Goal: Browse casually: Explore the website without a specific task or goal

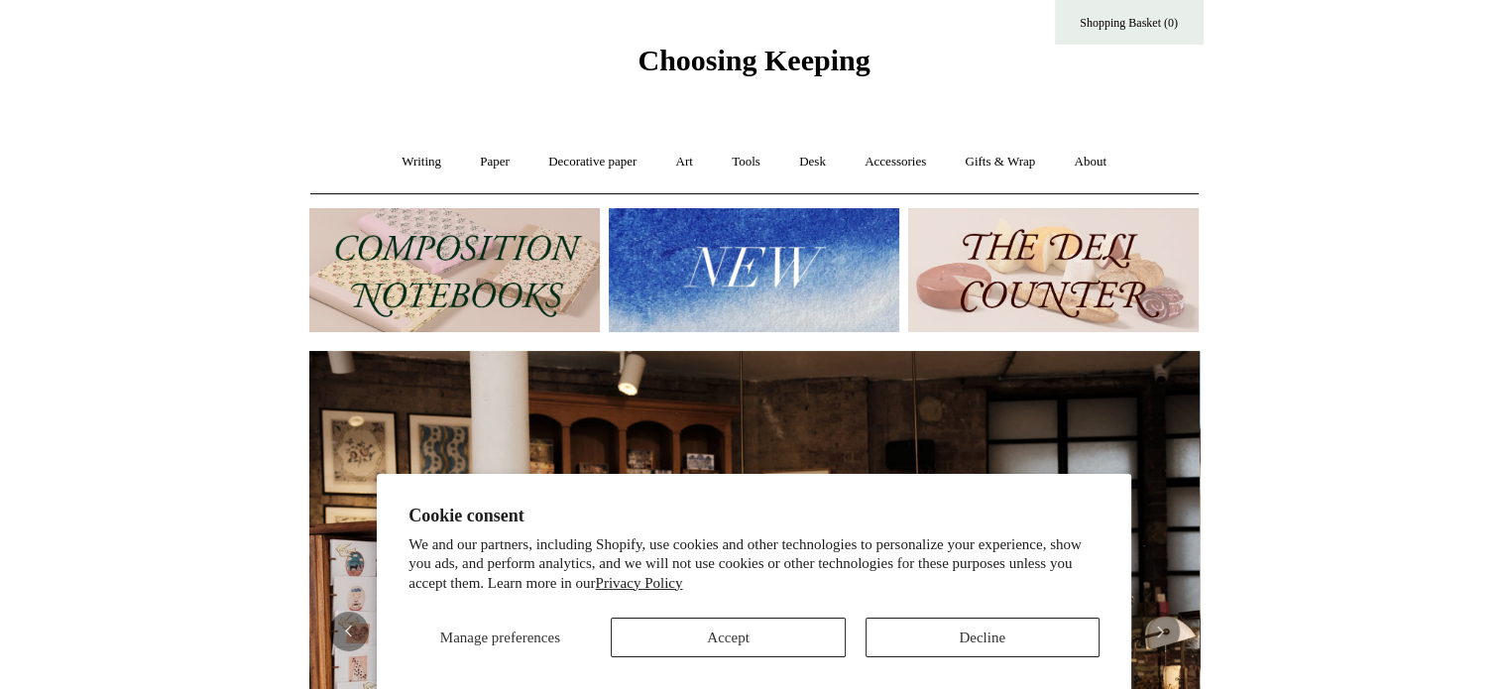
scroll to position [73, 0]
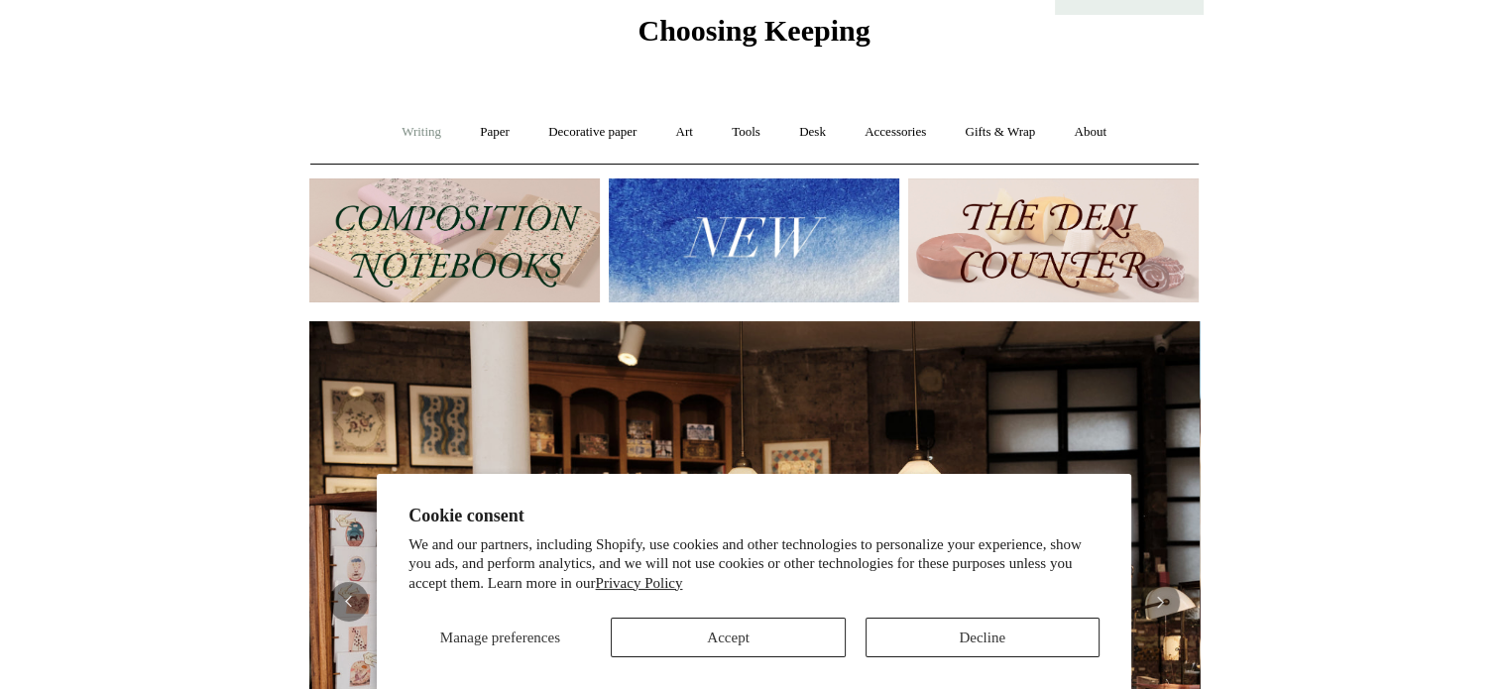
click at [404, 130] on link "Writing +" at bounding box center [421, 132] width 75 height 53
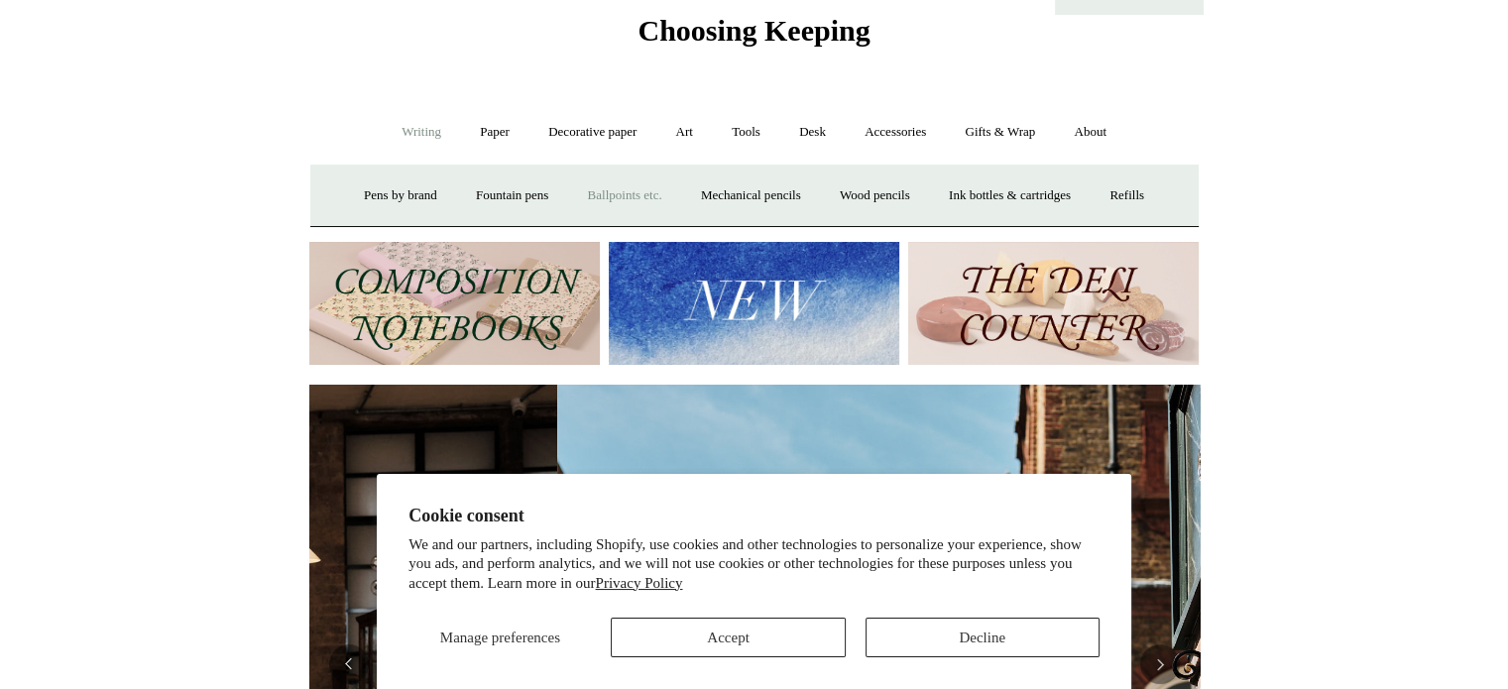
click at [606, 193] on link "Ballpoints etc. +" at bounding box center [625, 195] width 110 height 53
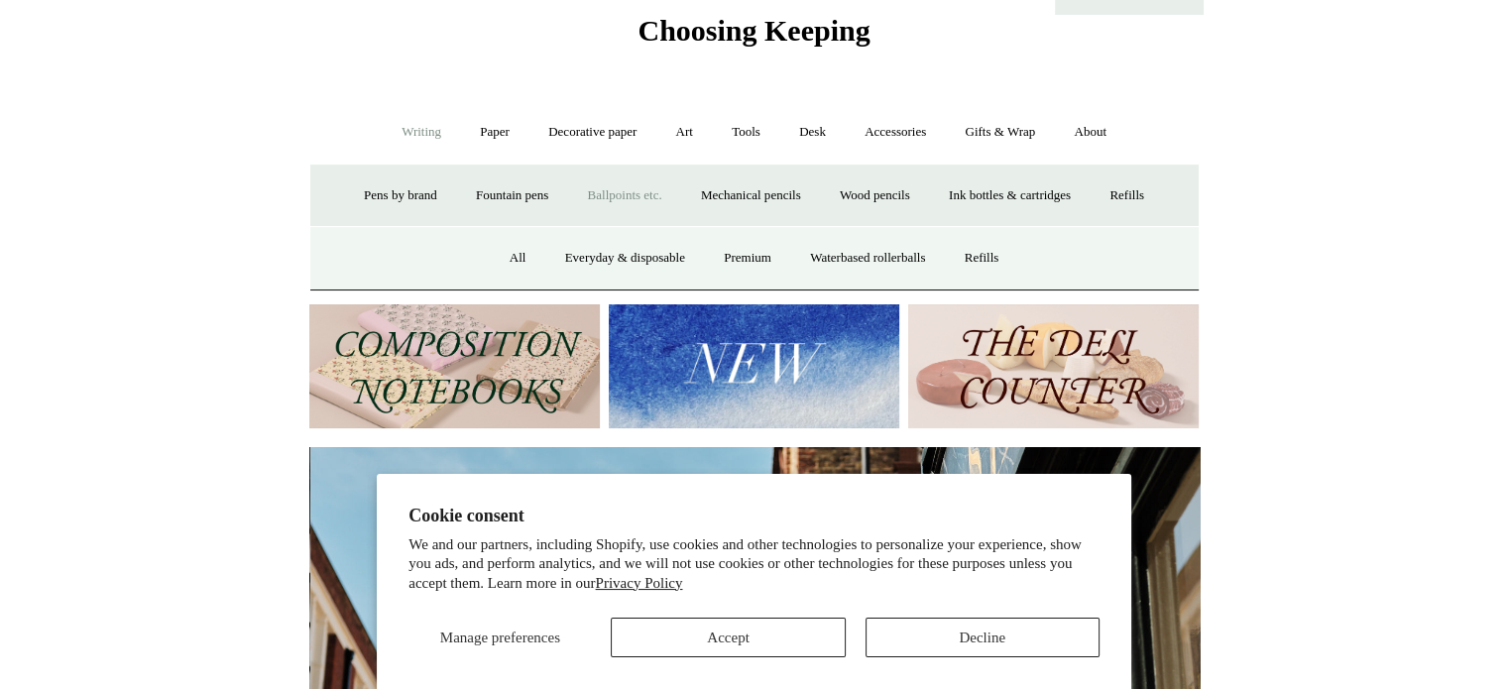
scroll to position [0, 890]
click at [610, 261] on link "Everyday & disposable" at bounding box center [625, 258] width 156 height 53
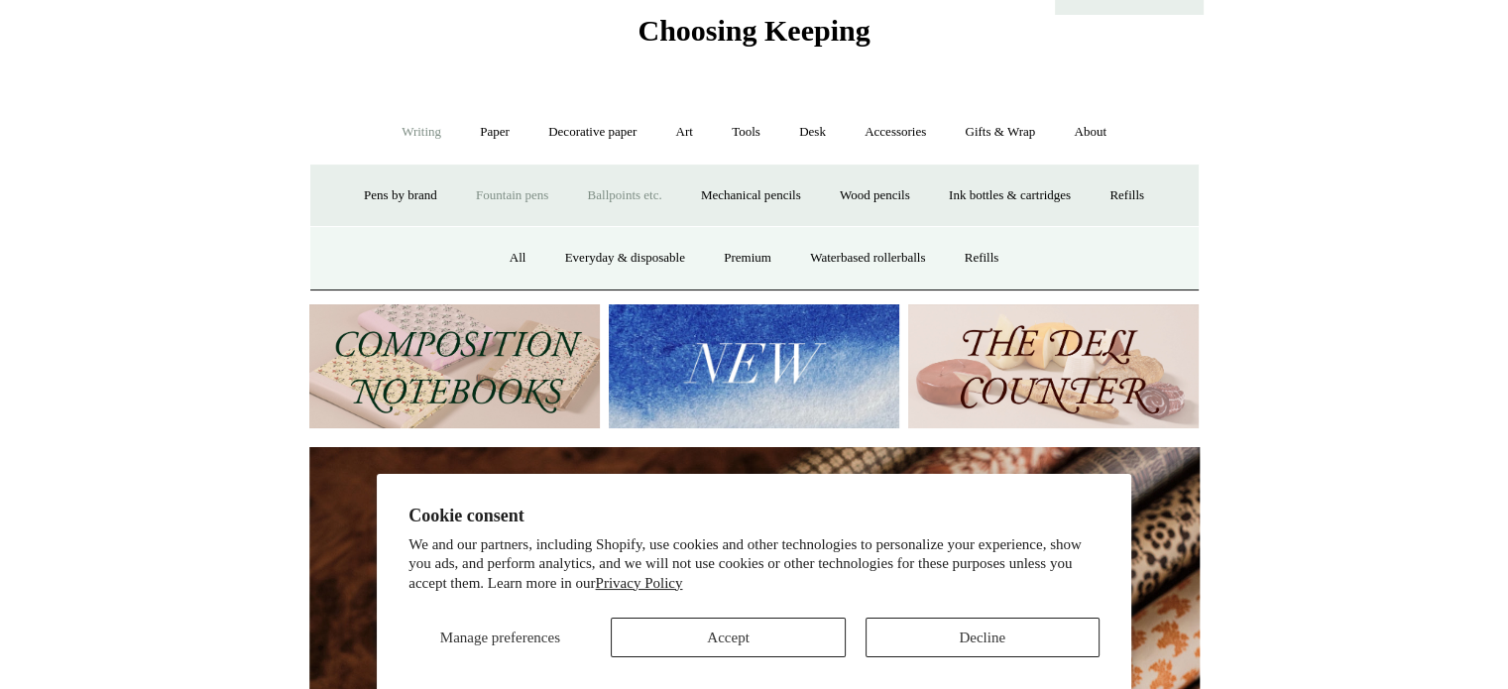
scroll to position [0, 1780]
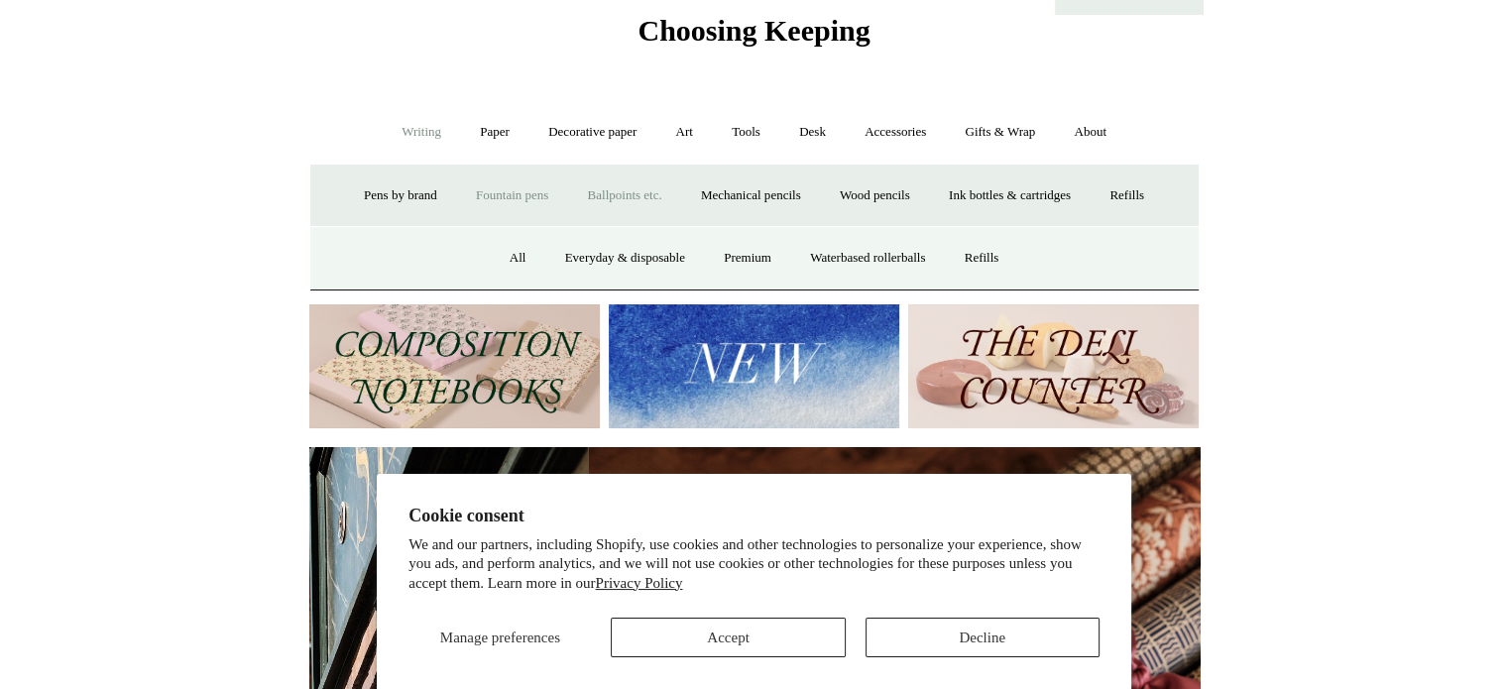
click at [529, 179] on link "Fountain pens +" at bounding box center [512, 195] width 108 height 53
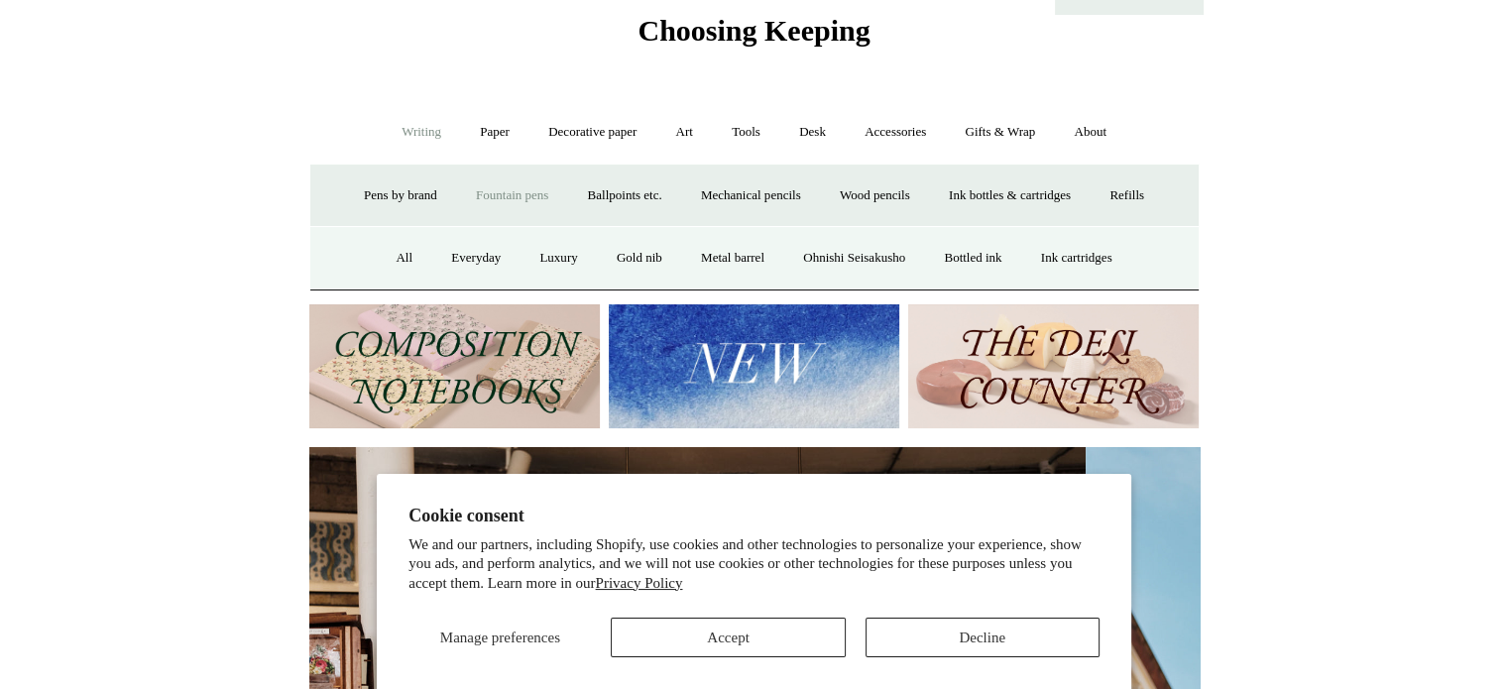
scroll to position [0, 0]
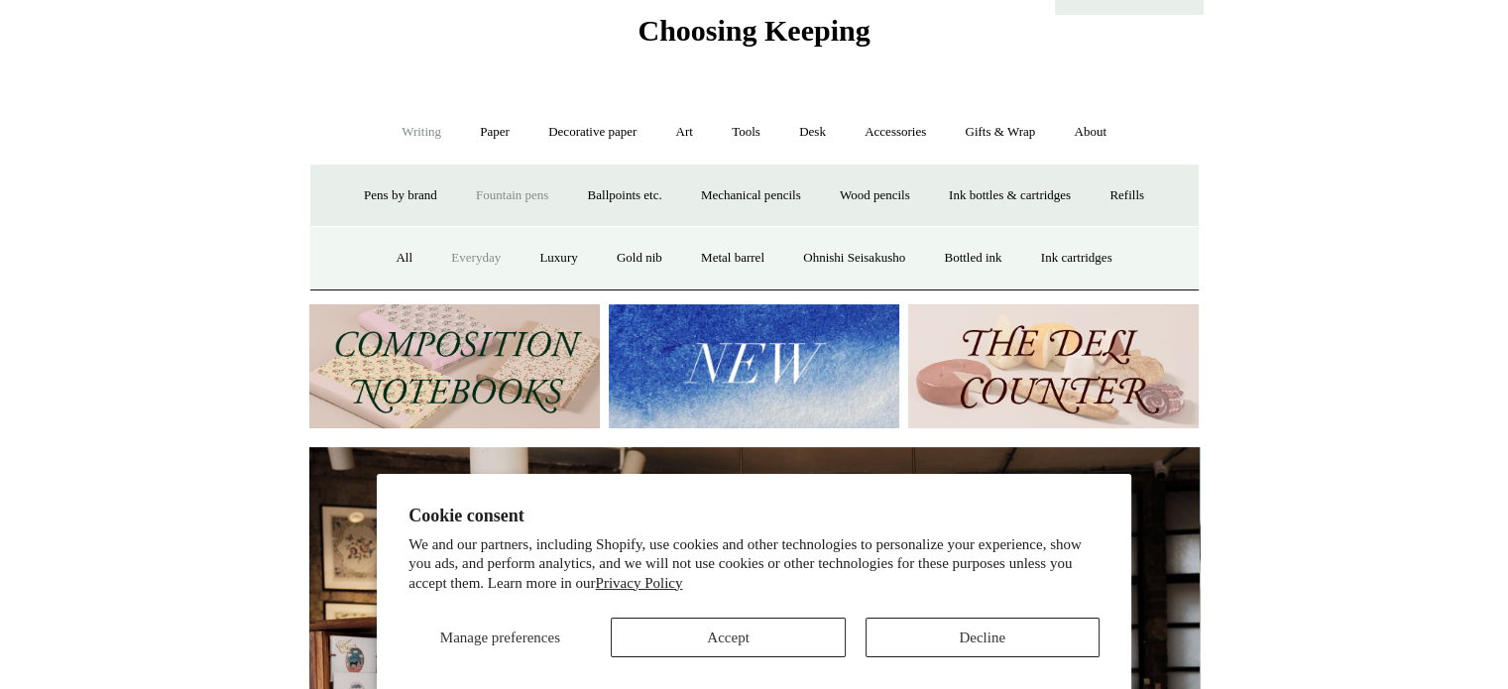
click at [447, 257] on link "Everyday" at bounding box center [475, 258] width 85 height 53
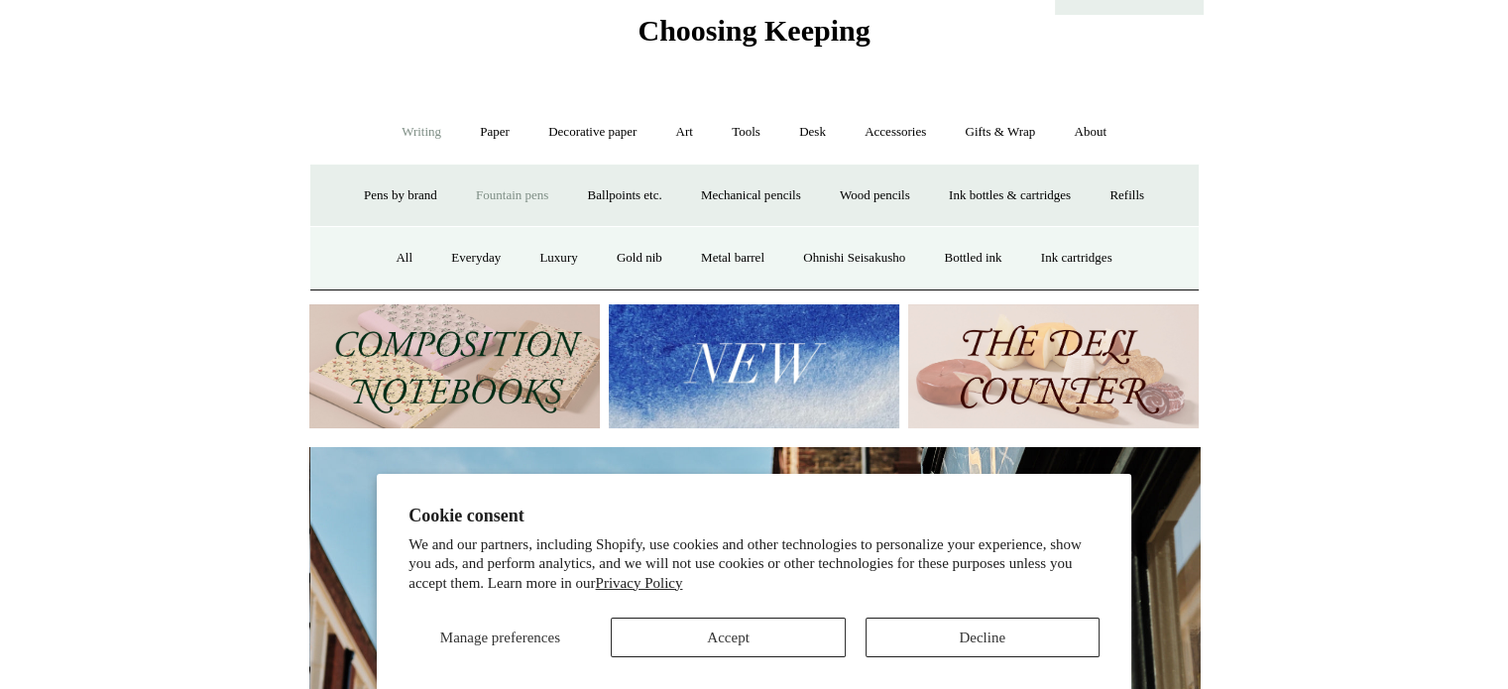
scroll to position [0, 890]
click at [634, 188] on link "Ballpoints etc. +" at bounding box center [625, 195] width 110 height 53
click at [834, 250] on link "Waterbased rollerballs" at bounding box center [867, 258] width 151 height 53
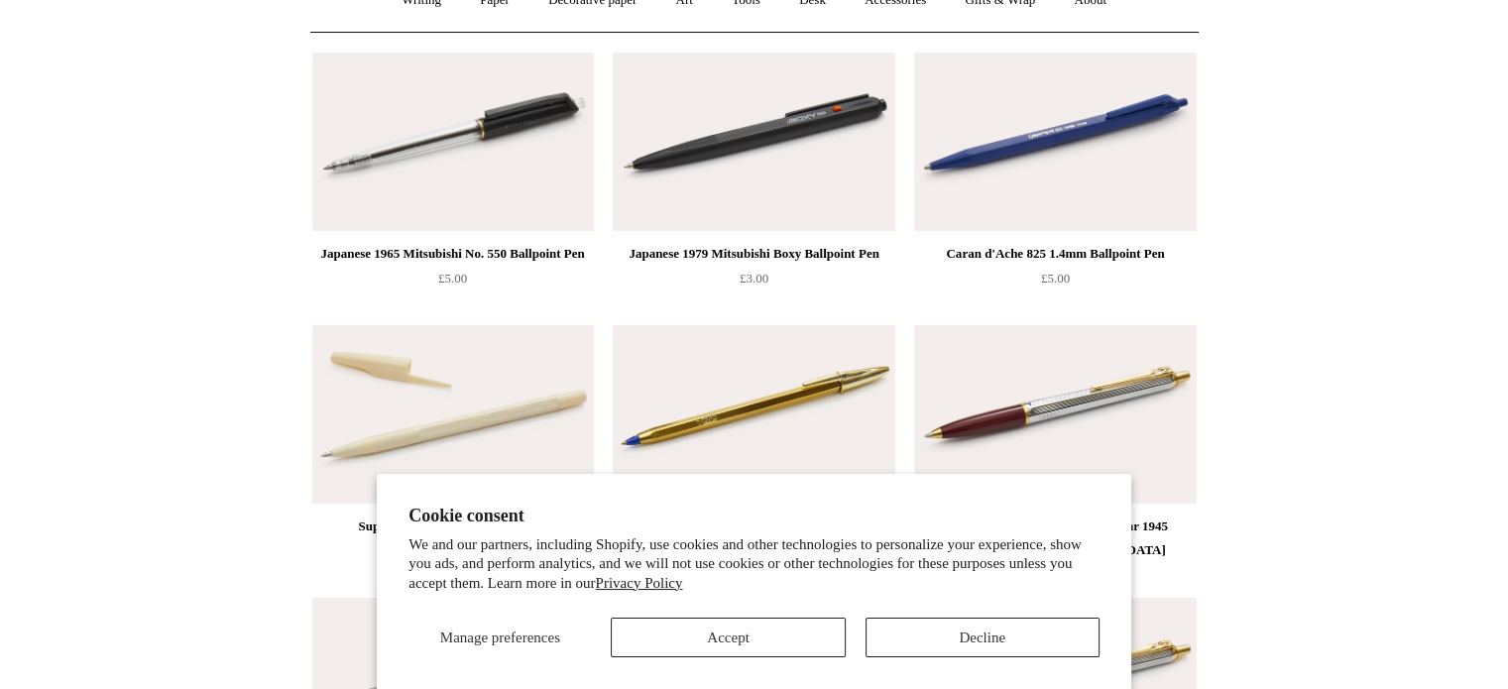
scroll to position [206, 0]
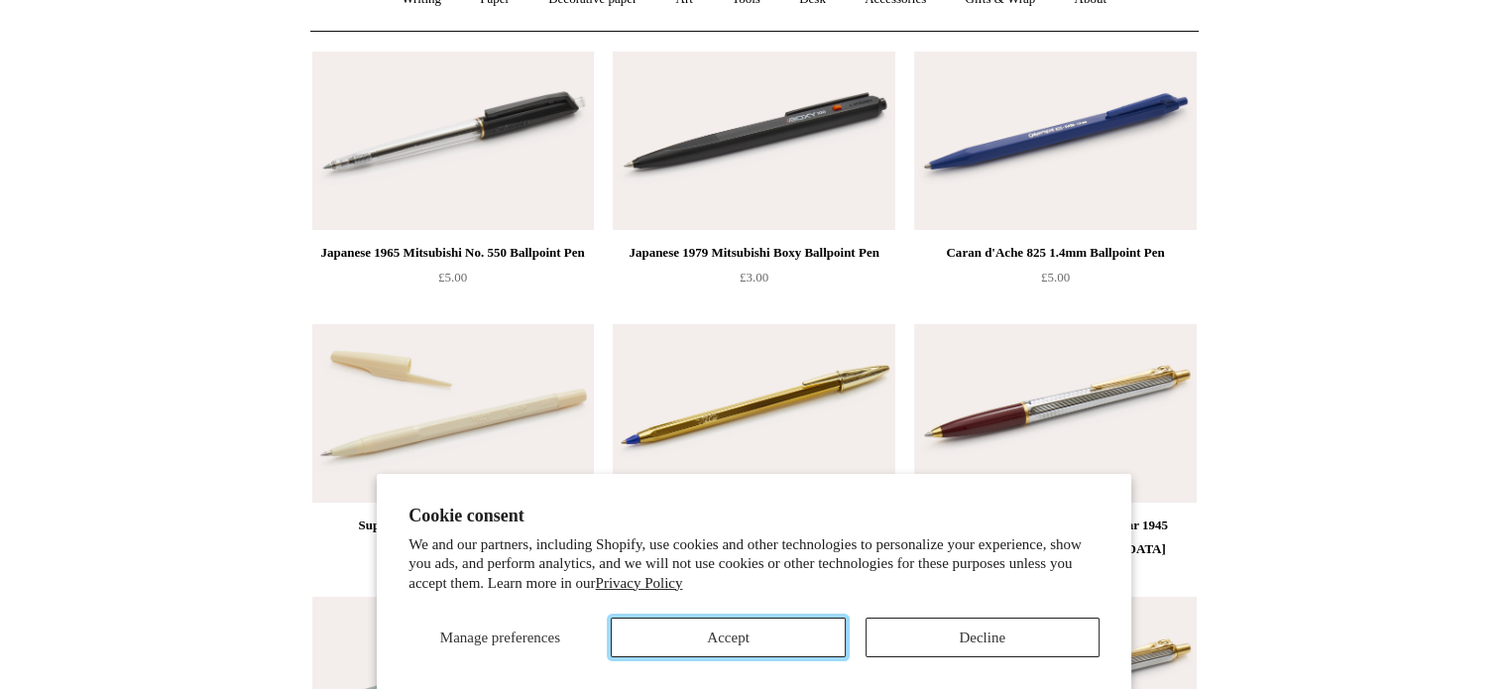
click at [801, 653] on button "Accept" at bounding box center [728, 638] width 234 height 40
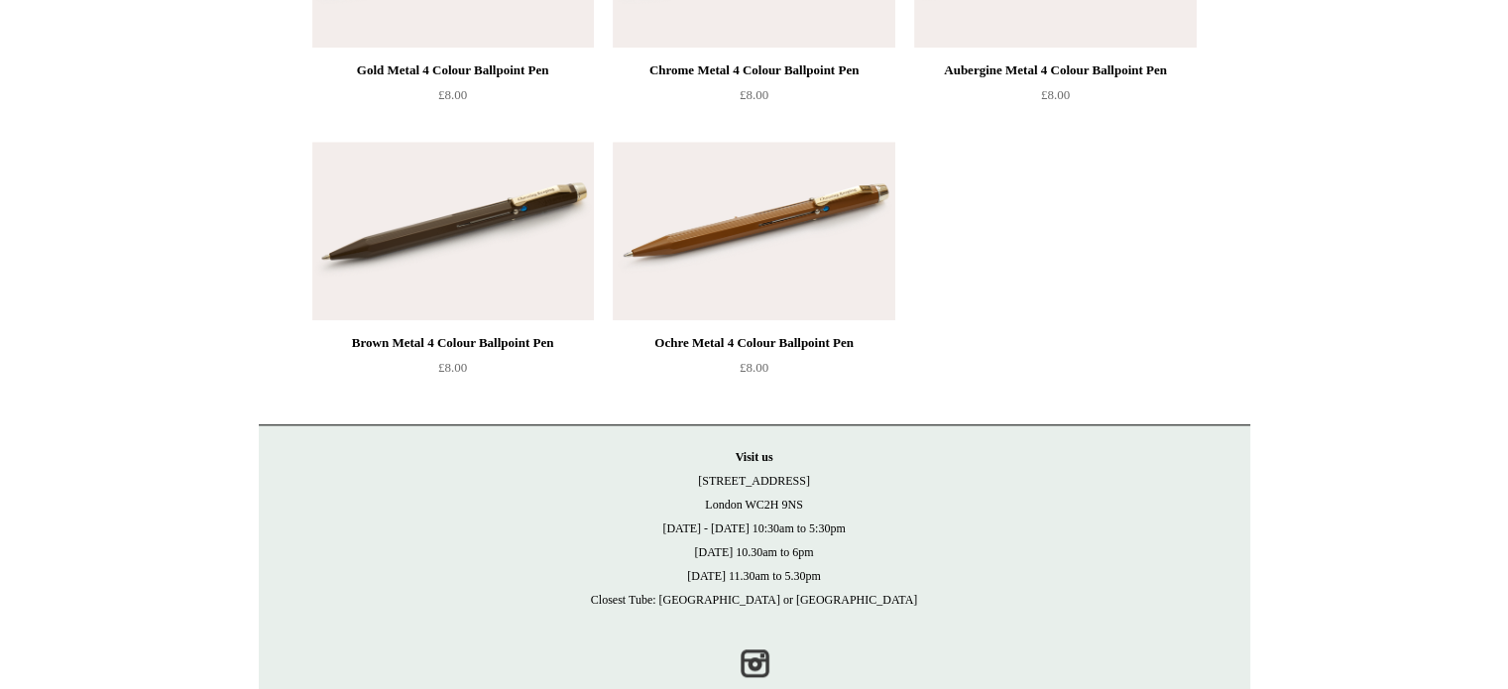
scroll to position [0, 0]
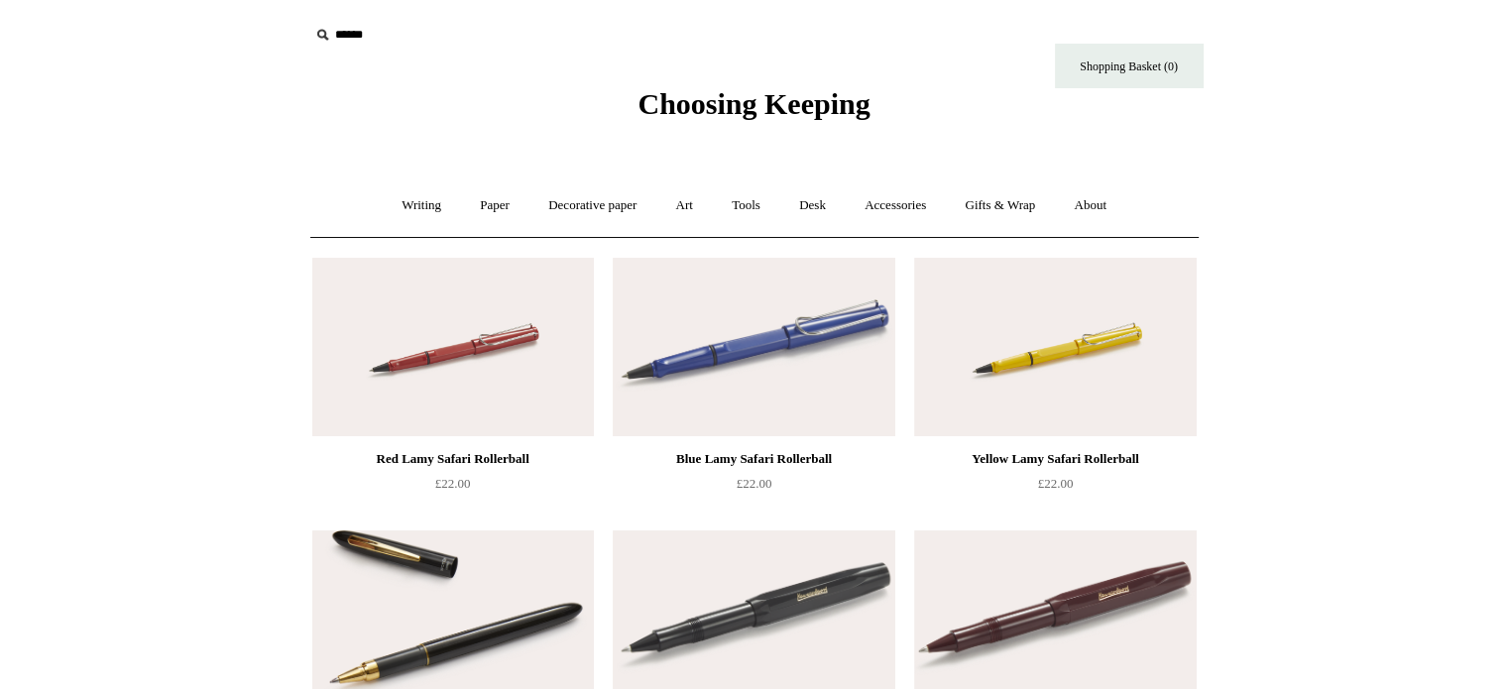
scroll to position [8, 0]
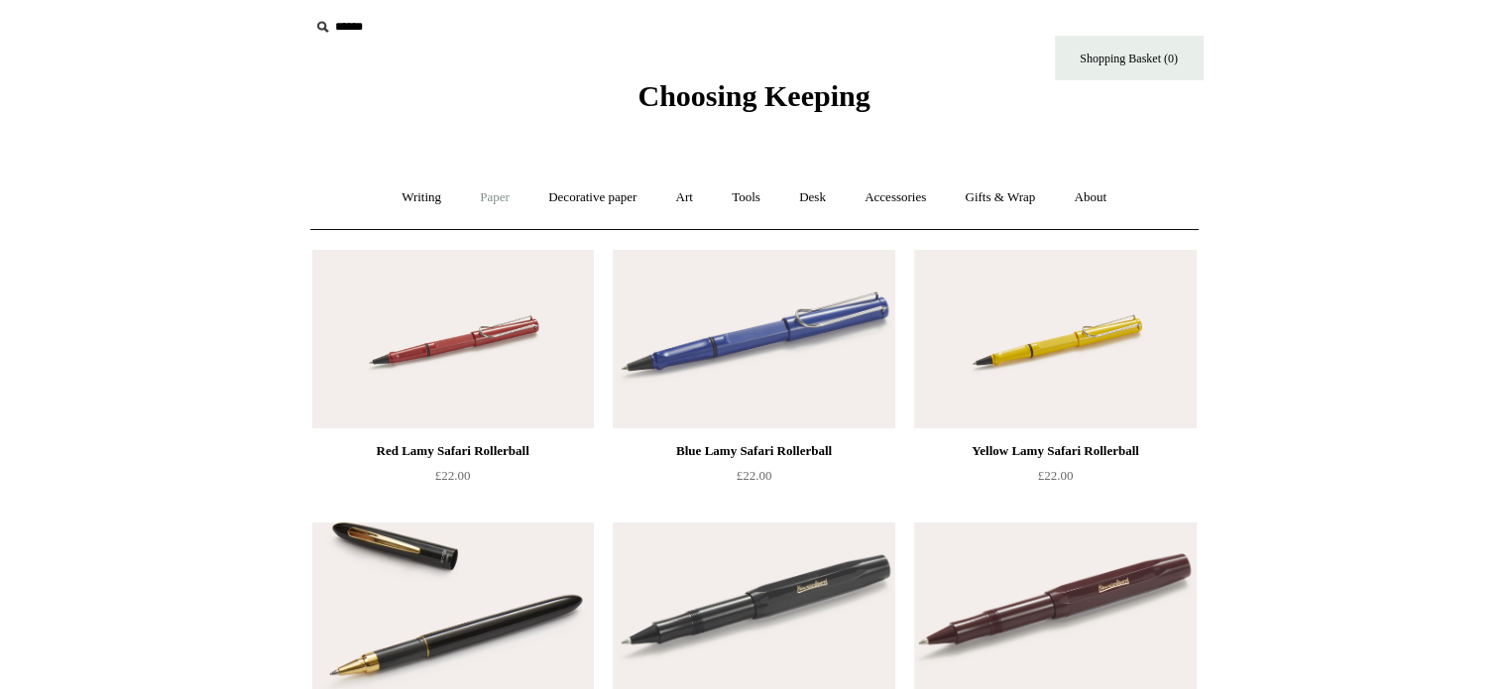
click at [488, 192] on link "Paper +" at bounding box center [494, 197] width 65 height 53
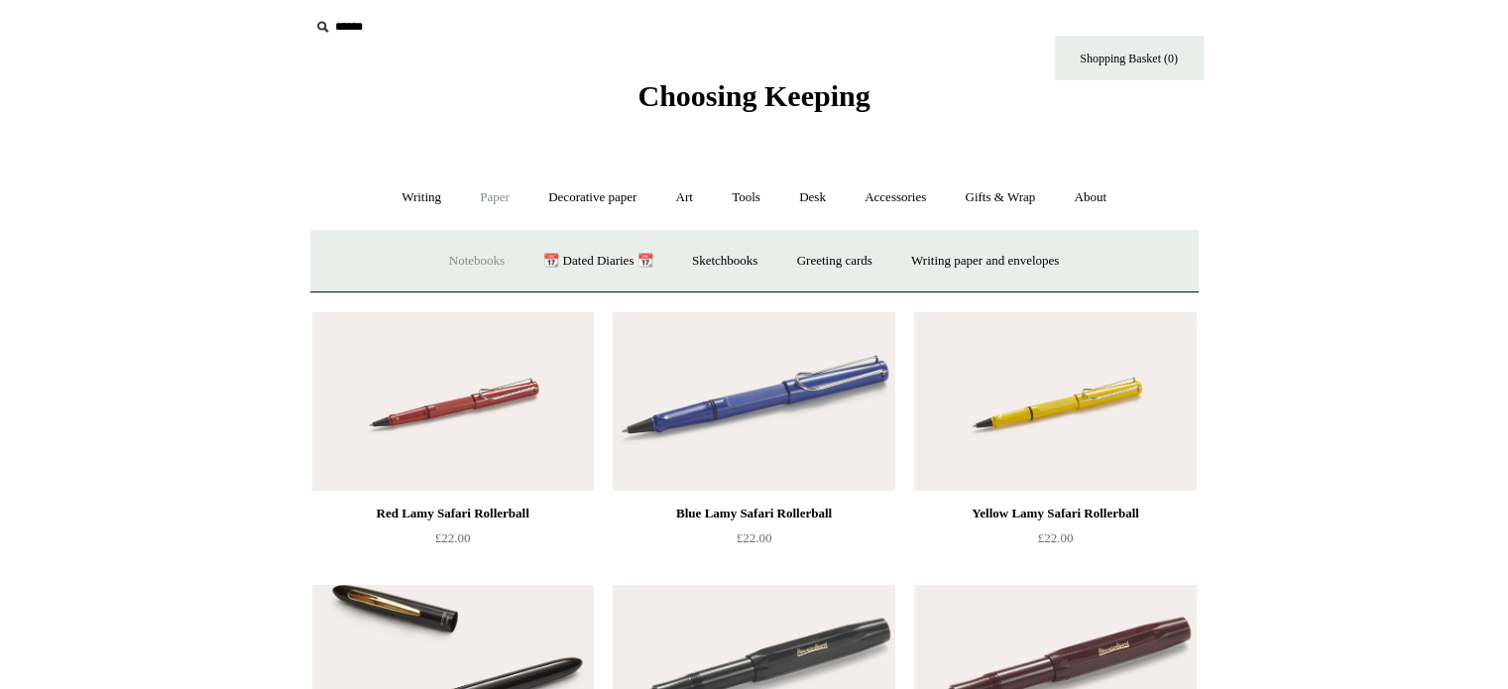
click at [431, 252] on link "Notebooks +" at bounding box center [476, 261] width 91 height 53
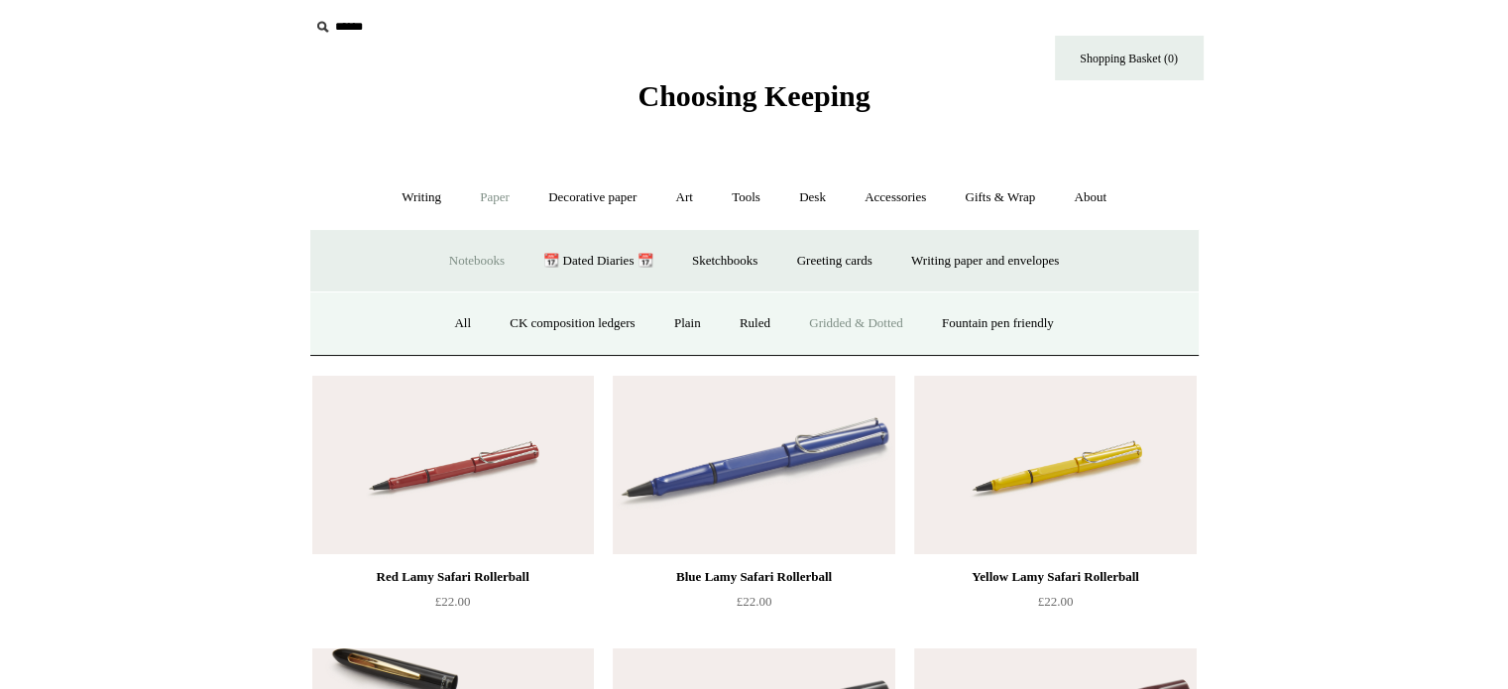
click at [848, 317] on link "Gridded & Dotted" at bounding box center [856, 323] width 130 height 53
click at [747, 324] on link "Ruled" at bounding box center [755, 323] width 66 height 53
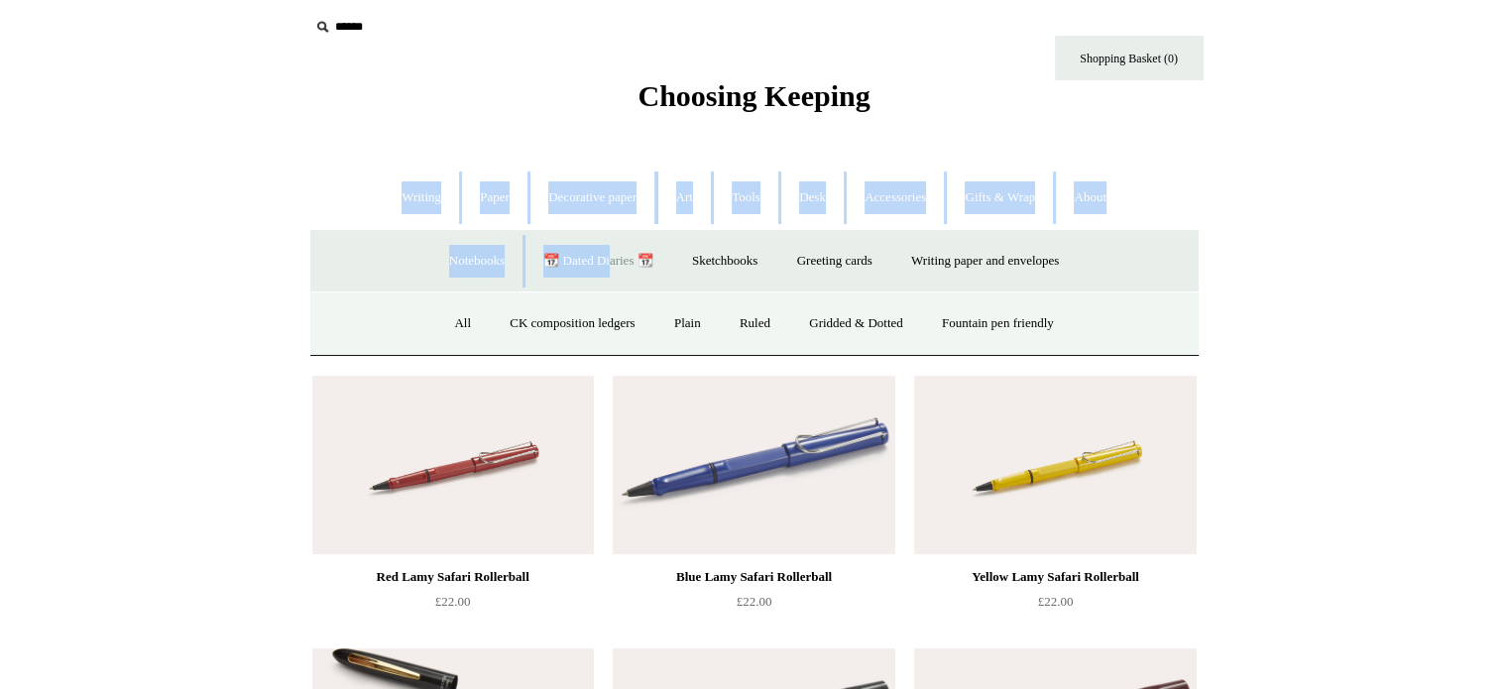
drag, startPoint x: 629, startPoint y: 131, endPoint x: 599, endPoint y: 255, distance: 127.7
click at [599, 255] on link "📆 Dated Diaries 📆" at bounding box center [597, 261] width 145 height 53
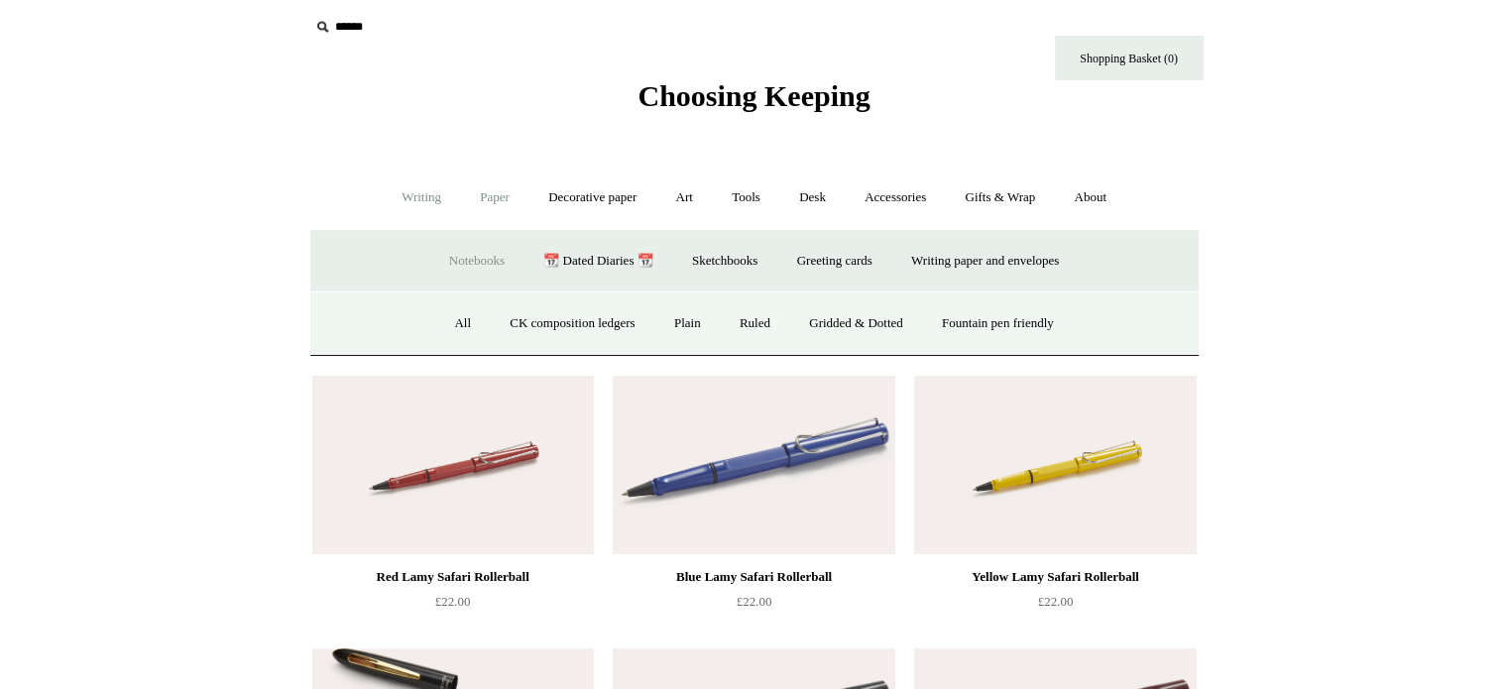
click at [428, 179] on link "Writing +" at bounding box center [421, 197] width 75 height 53
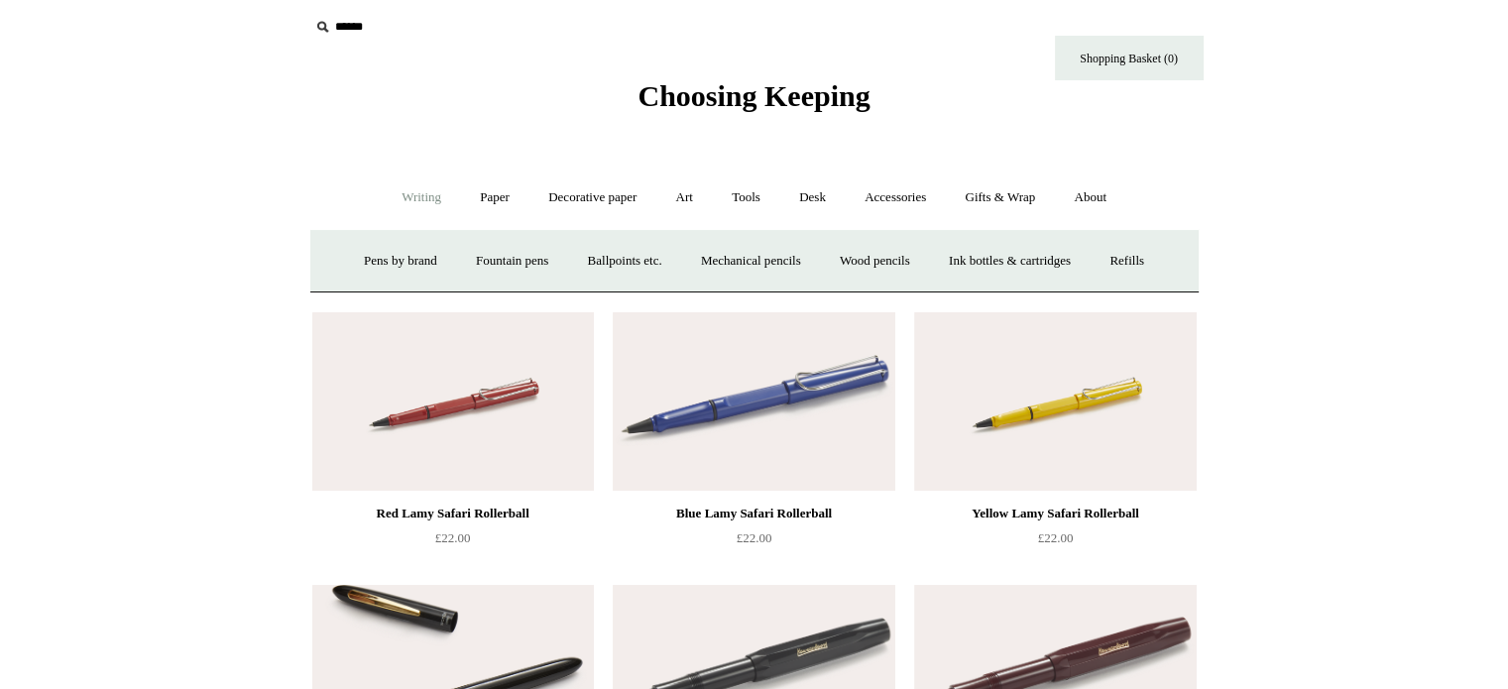
click at [428, 179] on link "Writing -" at bounding box center [421, 197] width 75 height 53
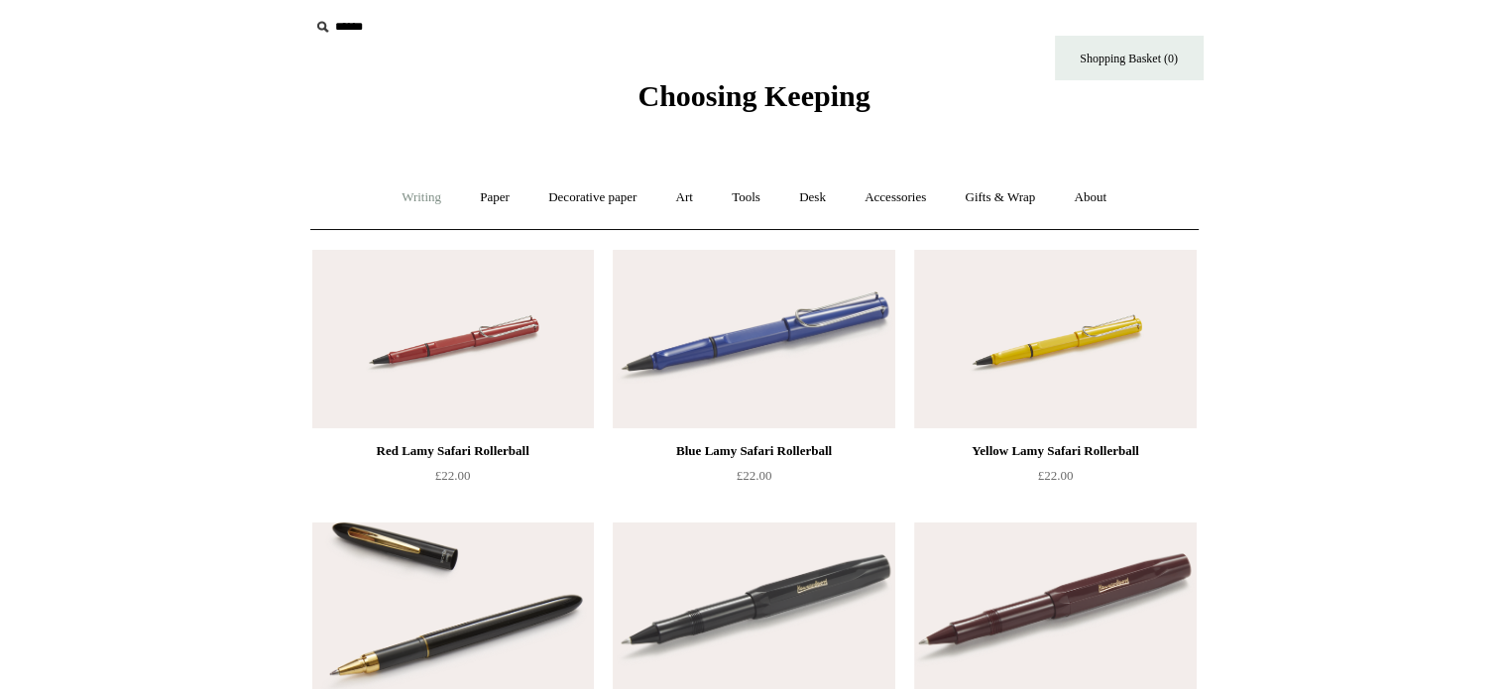
click at [421, 189] on link "Writing +" at bounding box center [421, 197] width 75 height 53
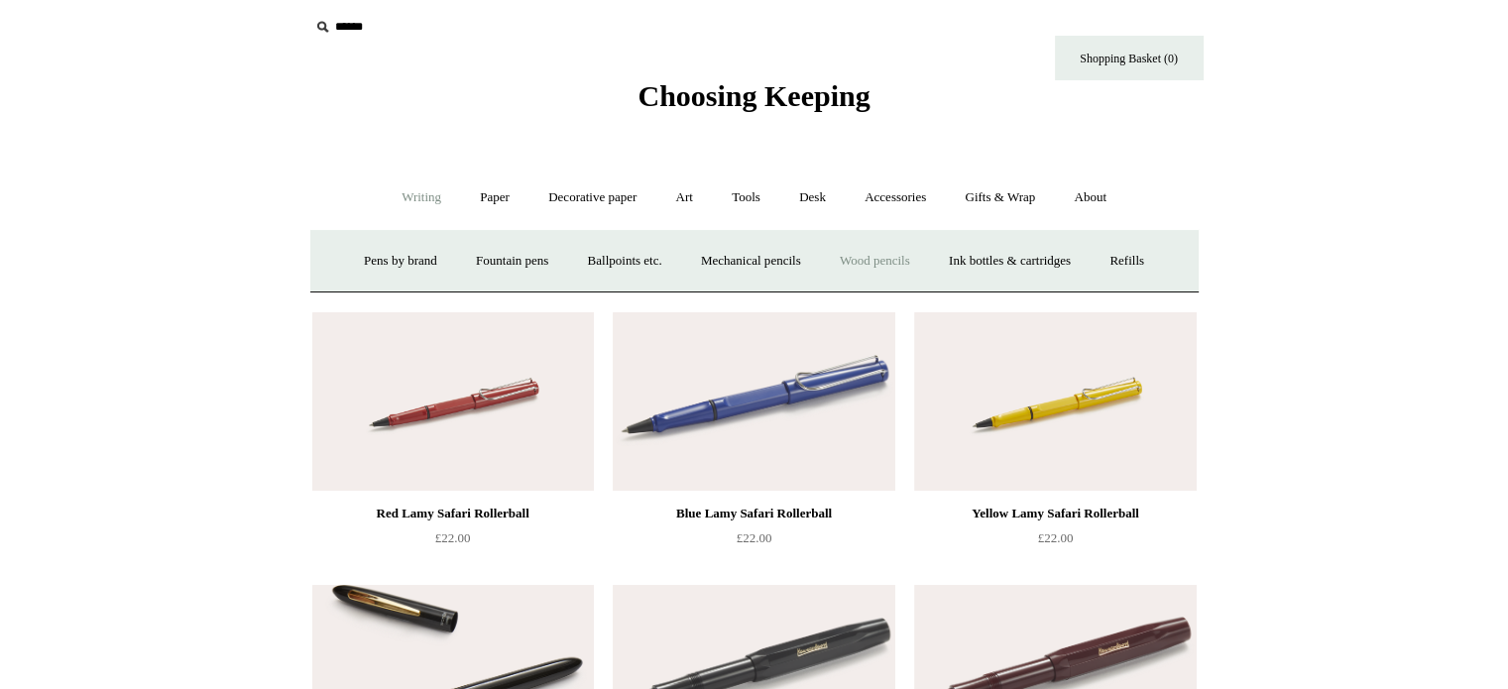
click at [889, 258] on link "Wood pencils +" at bounding box center [875, 261] width 106 height 53
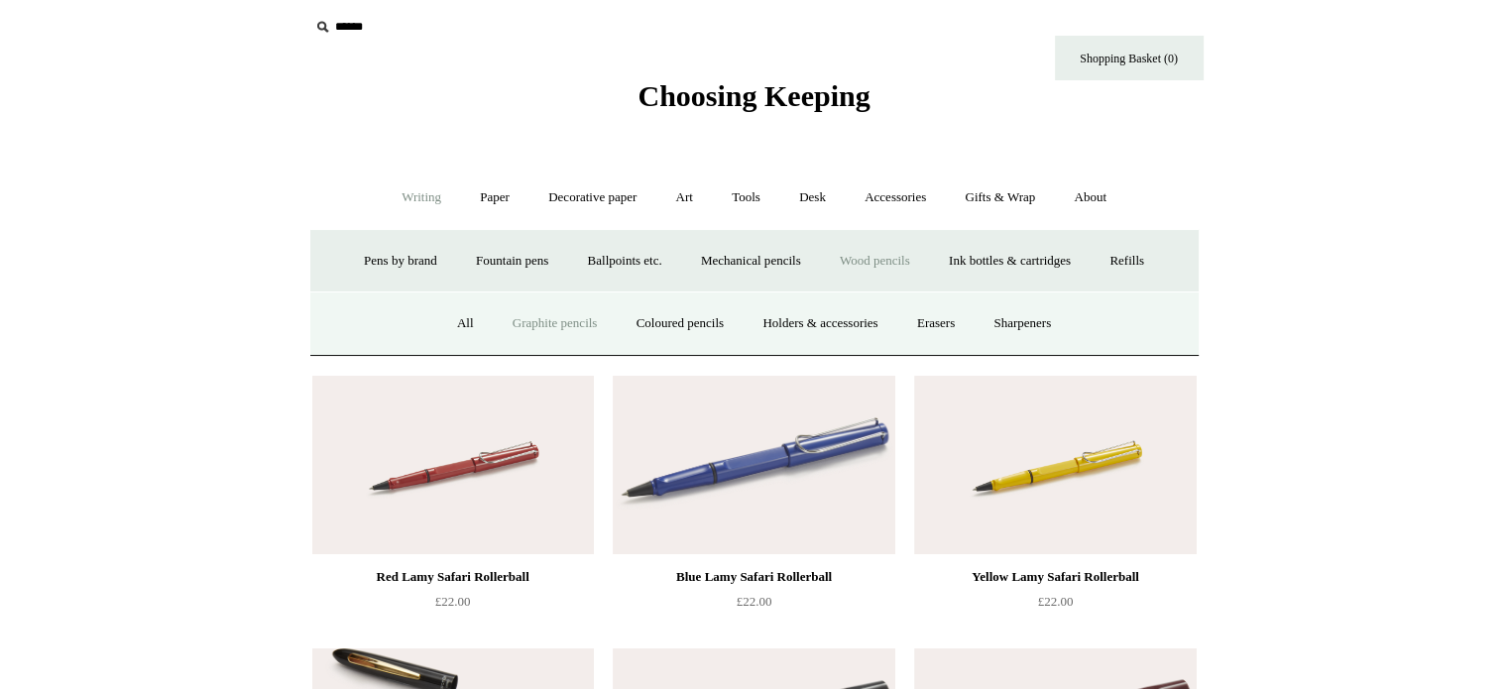
click at [544, 310] on link "Graphite pencils" at bounding box center [555, 323] width 121 height 53
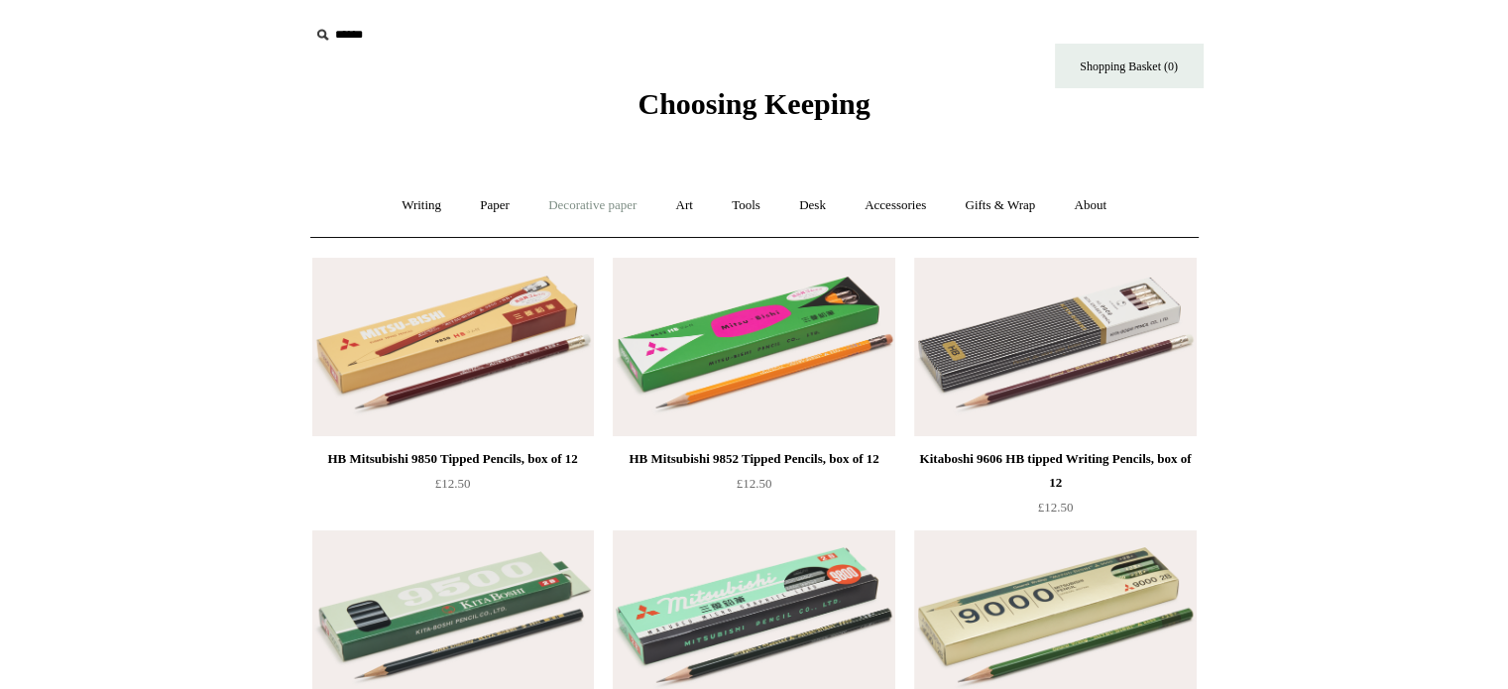
click at [601, 196] on link "Decorative paper +" at bounding box center [592, 205] width 124 height 53
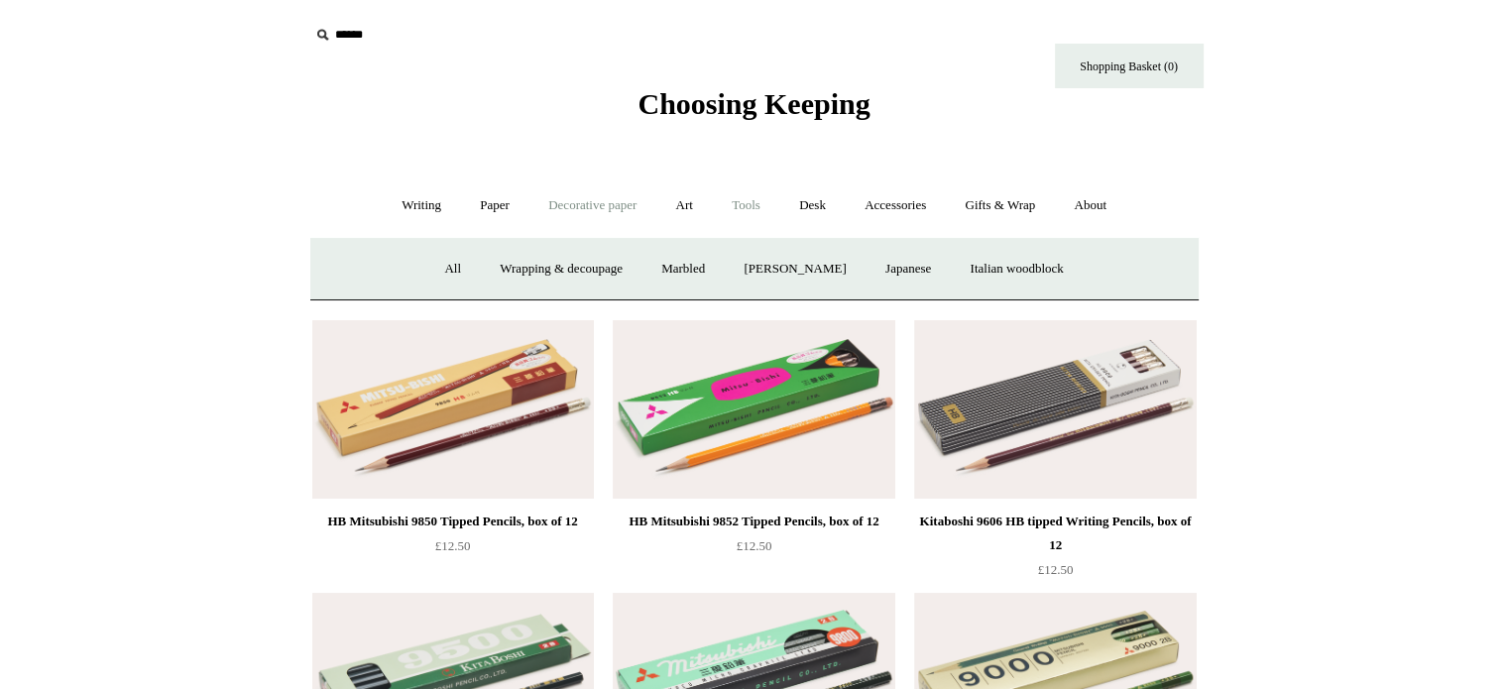
click at [748, 217] on link "Tools +" at bounding box center [746, 205] width 64 height 53
click at [1110, 280] on link "Rulers" at bounding box center [1110, 269] width 69 height 53
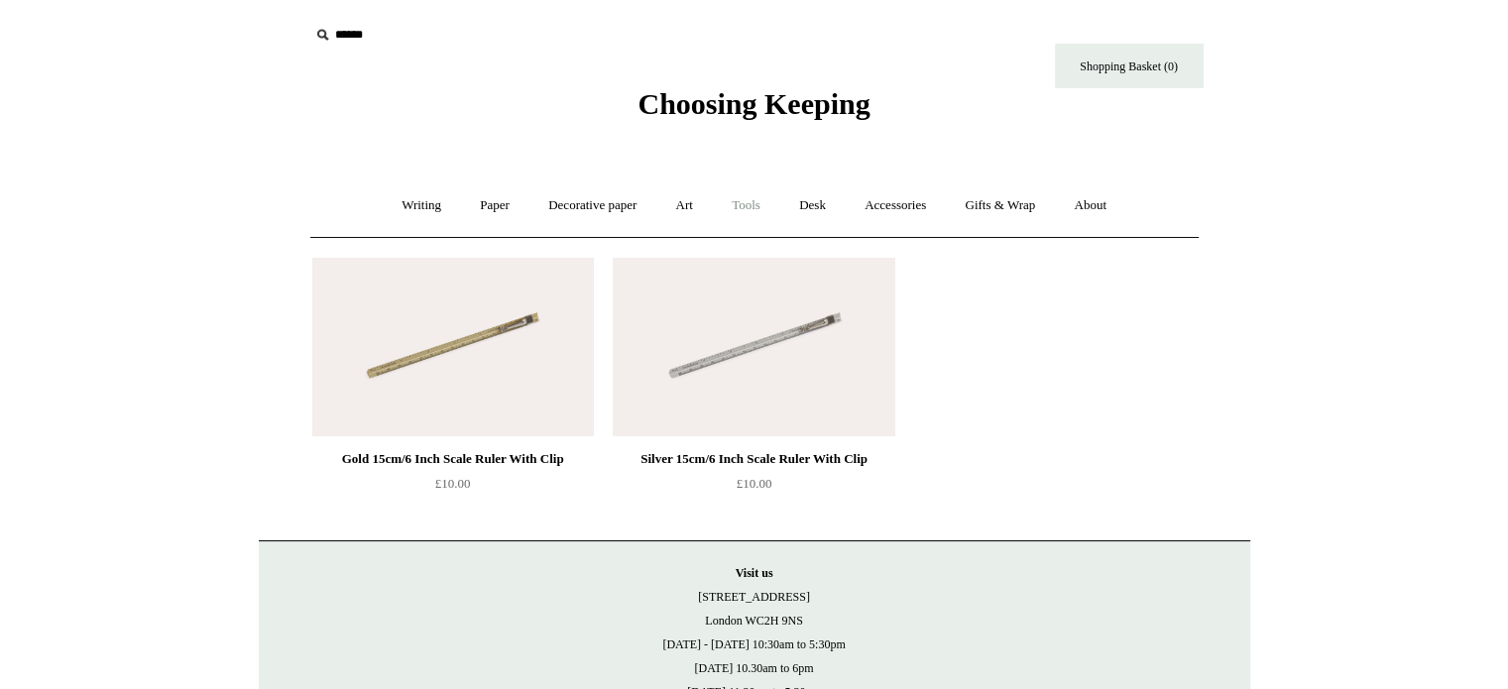
click at [745, 199] on link "Tools +" at bounding box center [746, 205] width 64 height 53
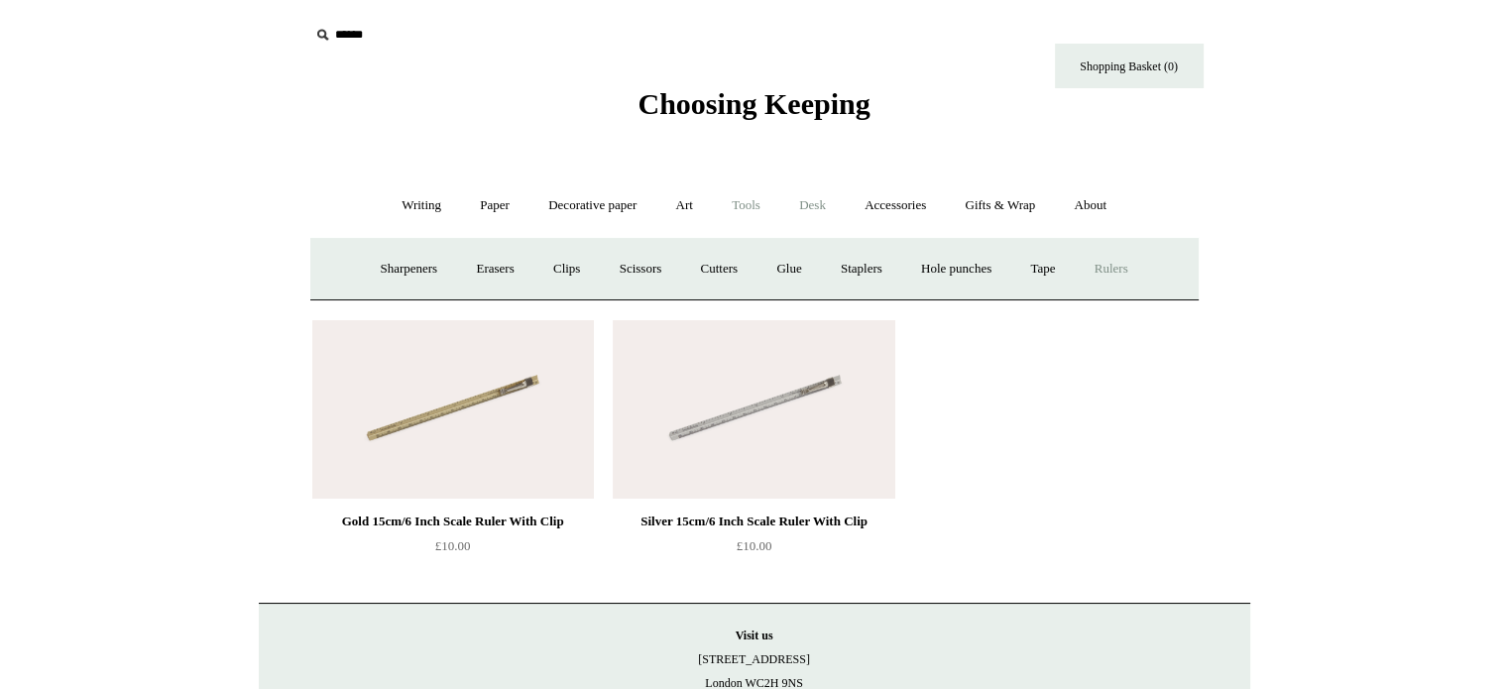
click at [823, 191] on link "Desk +" at bounding box center [812, 205] width 62 height 53
click at [745, 269] on link "Folders" at bounding box center [735, 269] width 74 height 53
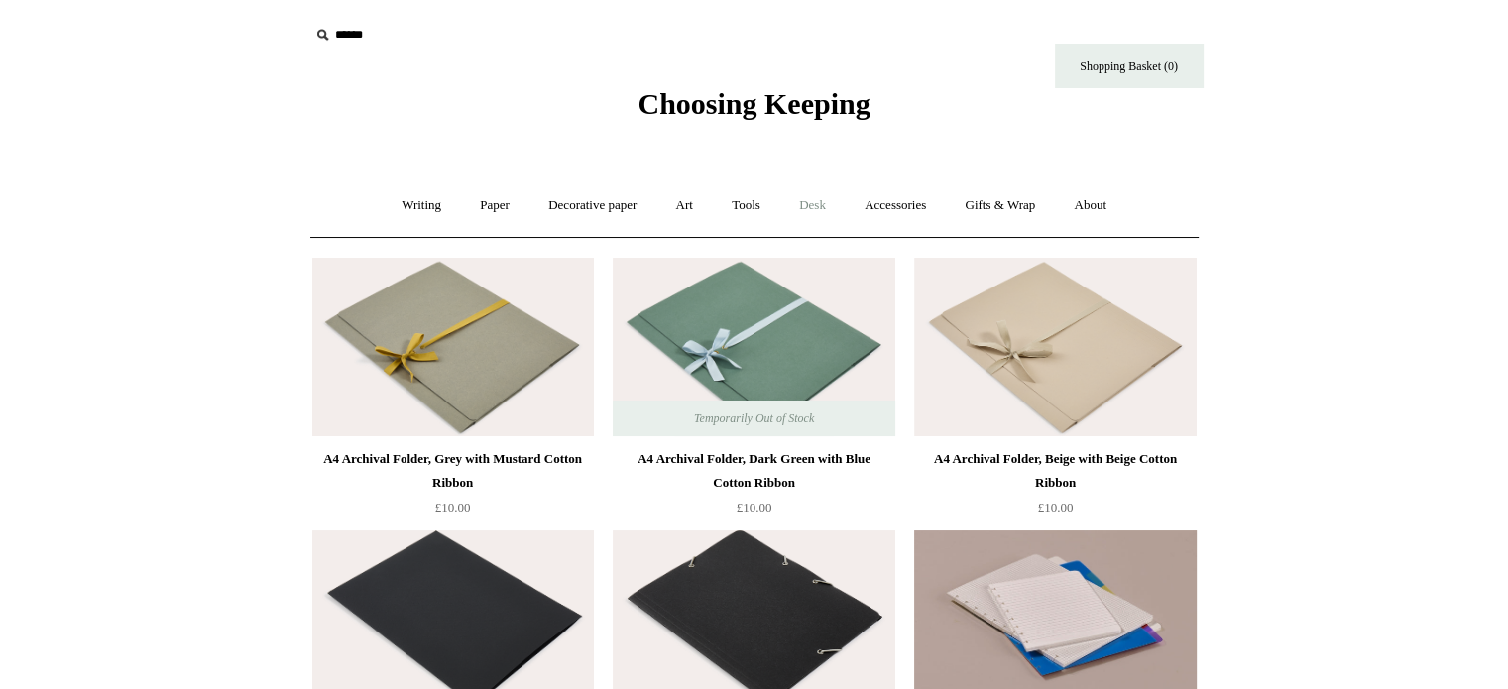
click at [833, 205] on link "Desk +" at bounding box center [812, 205] width 62 height 53
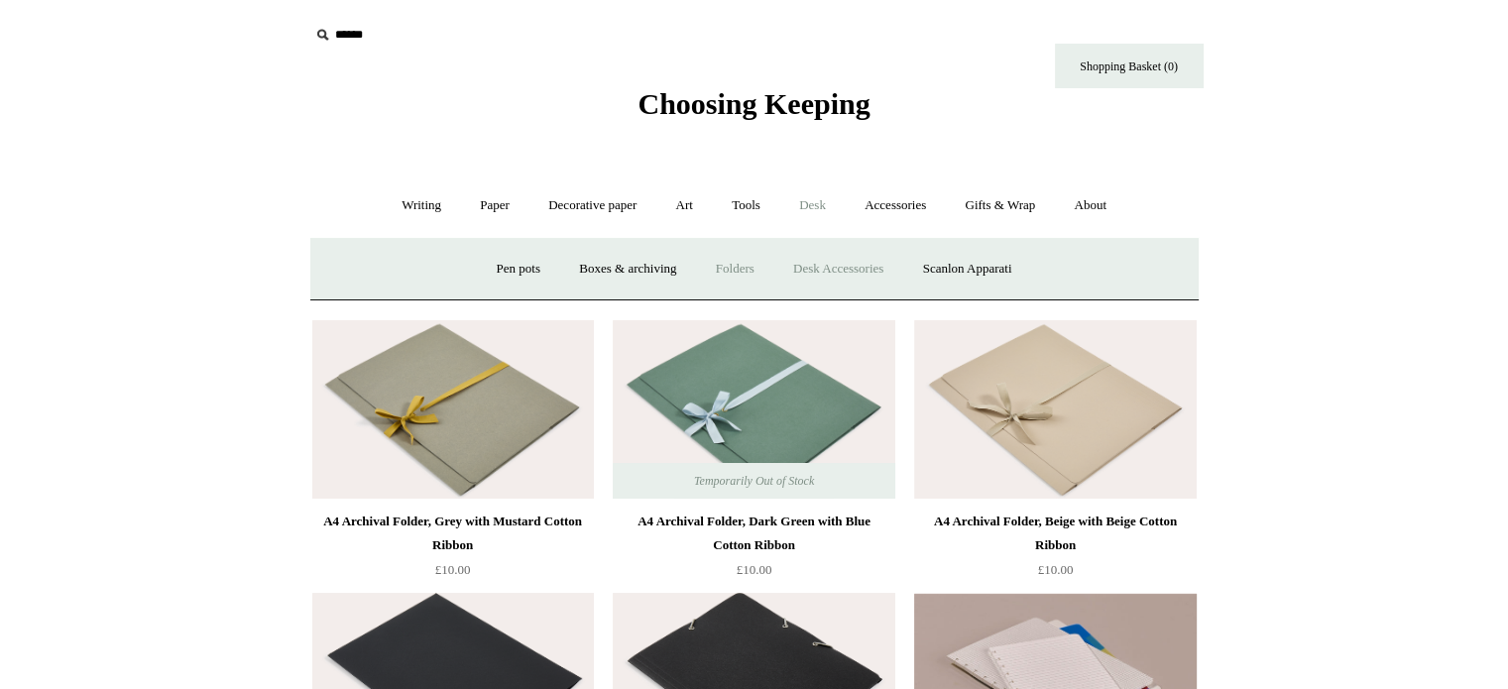
click at [838, 262] on link "Desk Accessories" at bounding box center [838, 269] width 126 height 53
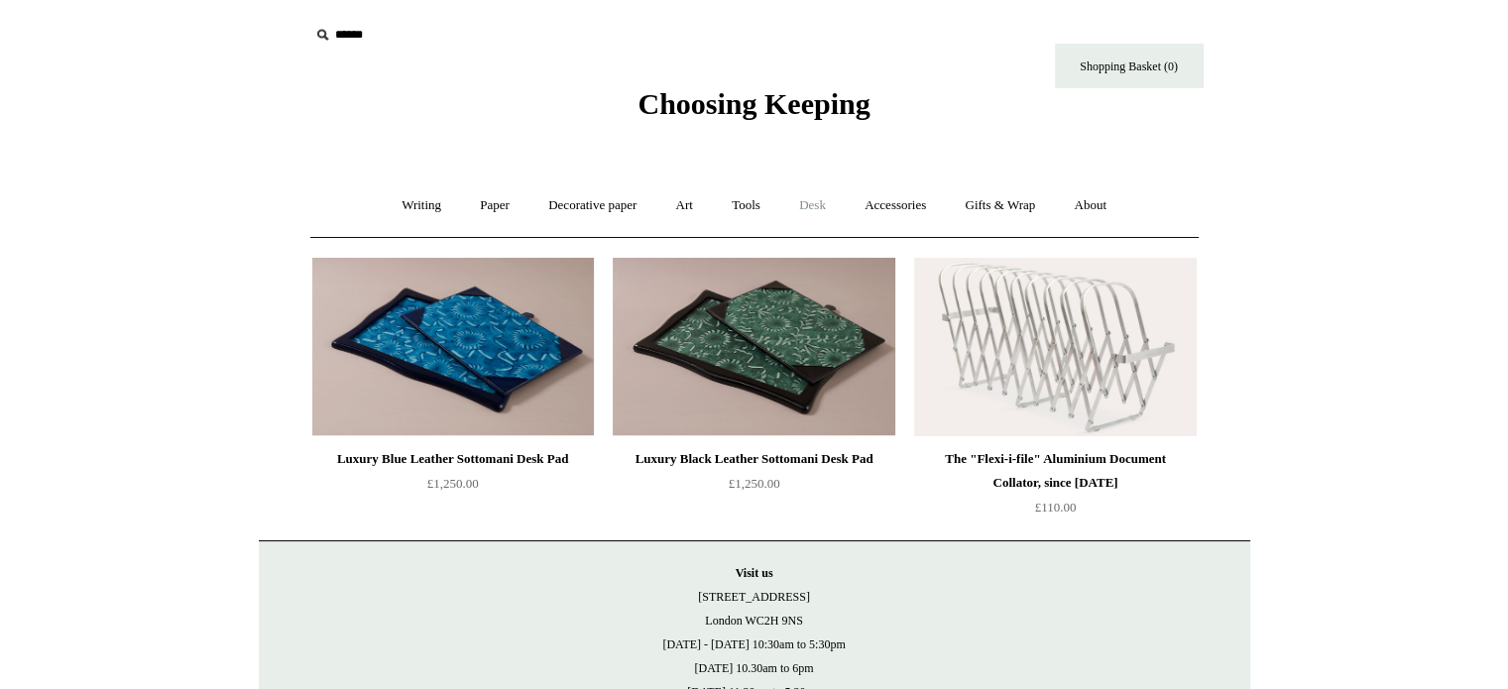
click at [805, 201] on link "Desk +" at bounding box center [812, 205] width 62 height 53
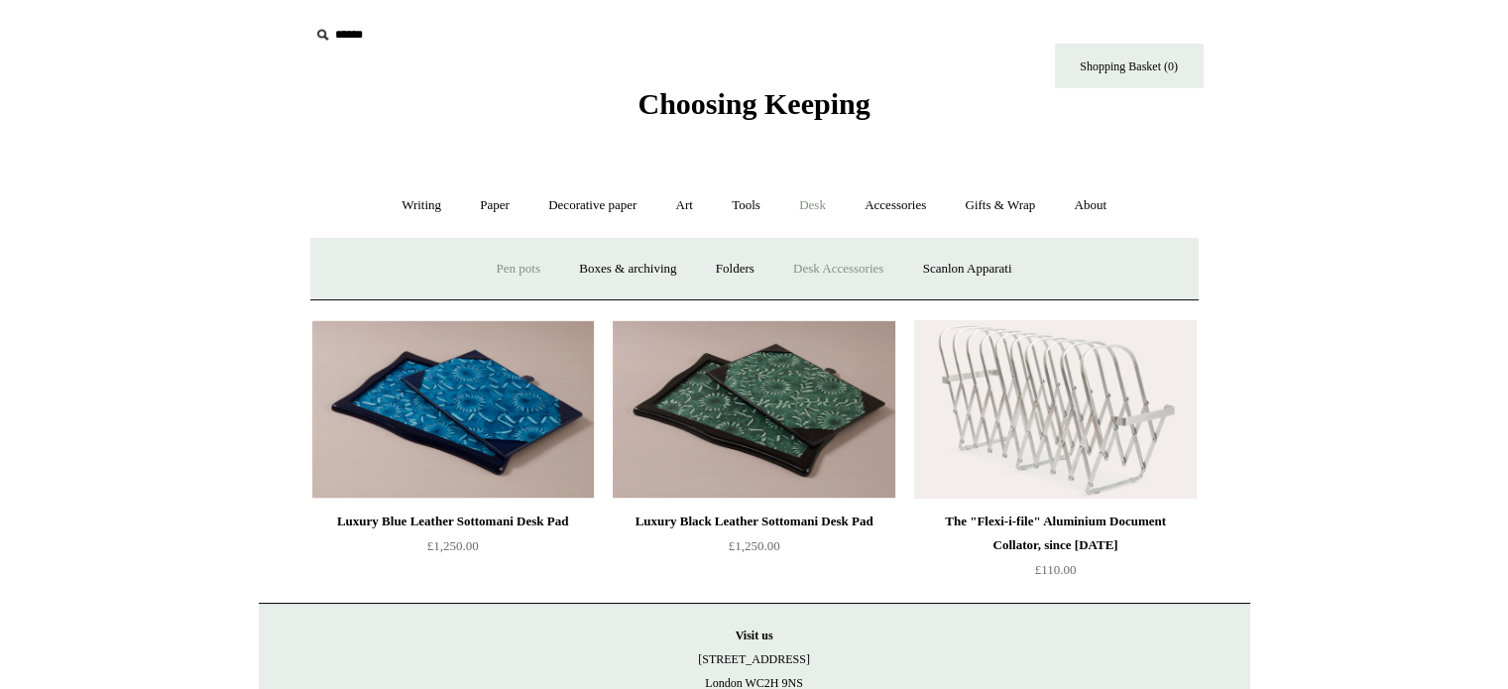
click at [503, 260] on link "Pen pots" at bounding box center [518, 269] width 79 height 53
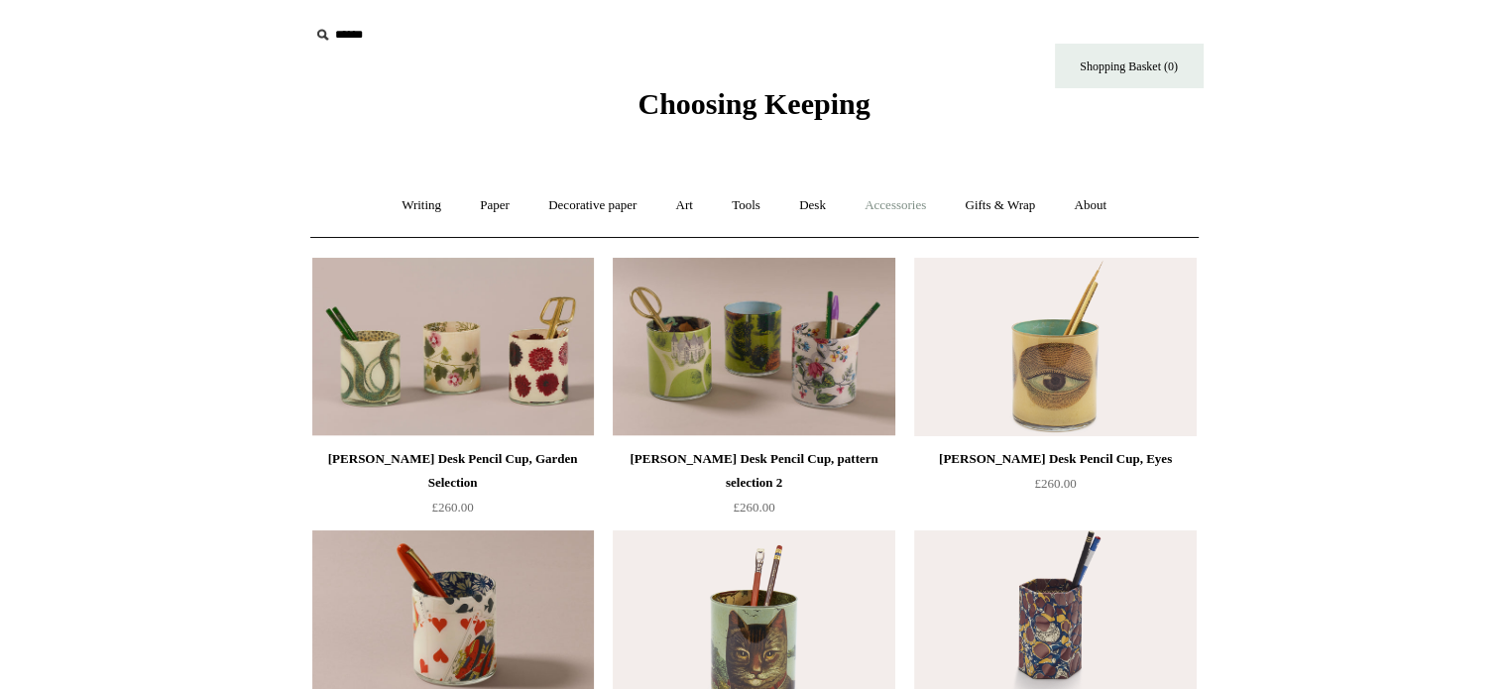
click at [920, 202] on link "Accessories +" at bounding box center [894, 205] width 97 height 53
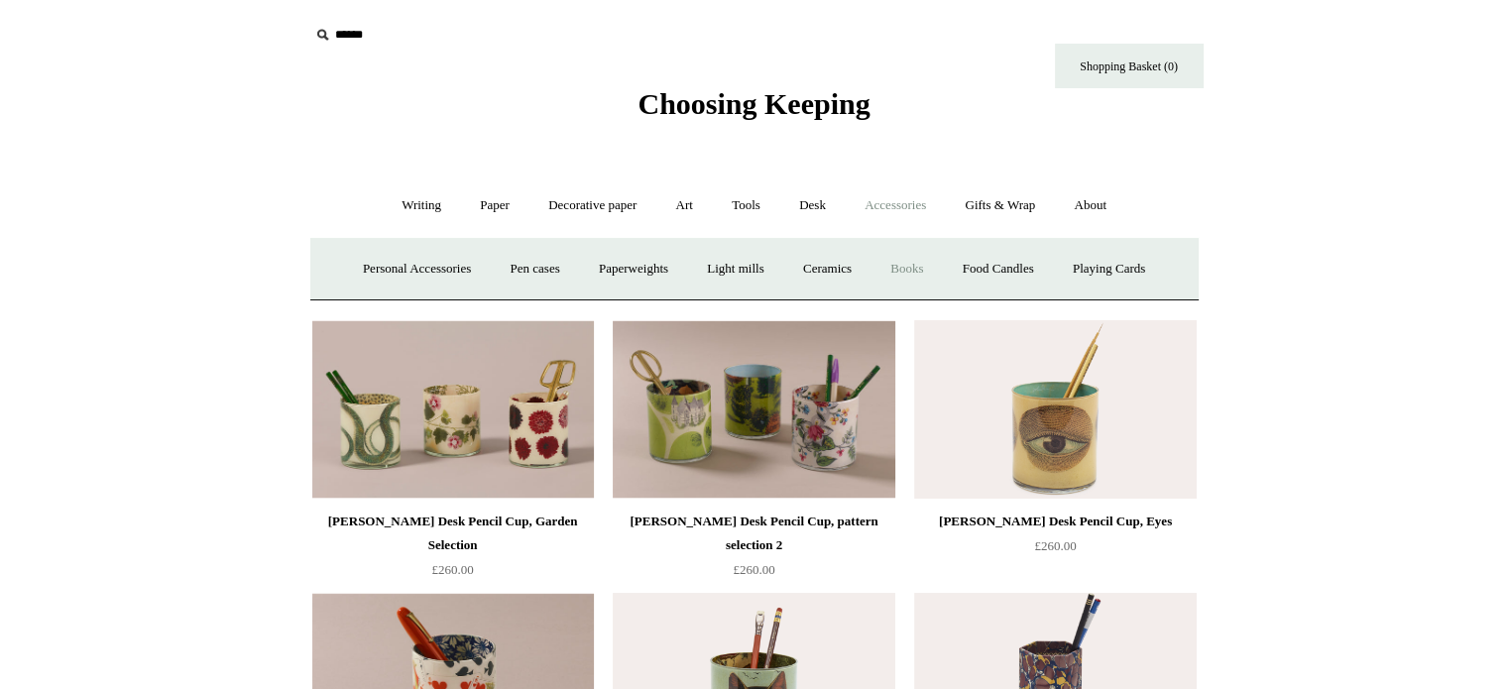
click at [914, 271] on link "Books" at bounding box center [906, 269] width 68 height 53
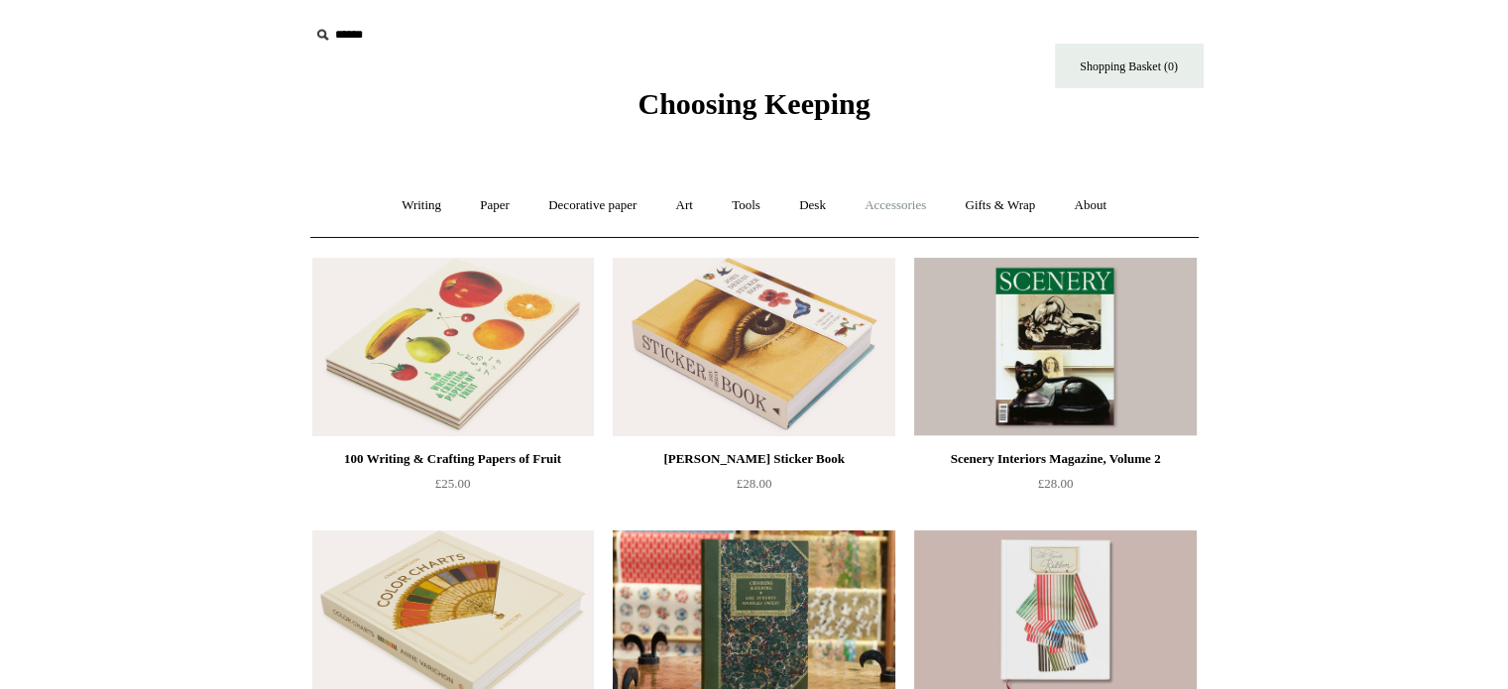
click at [902, 190] on link "Accessories +" at bounding box center [894, 205] width 97 height 53
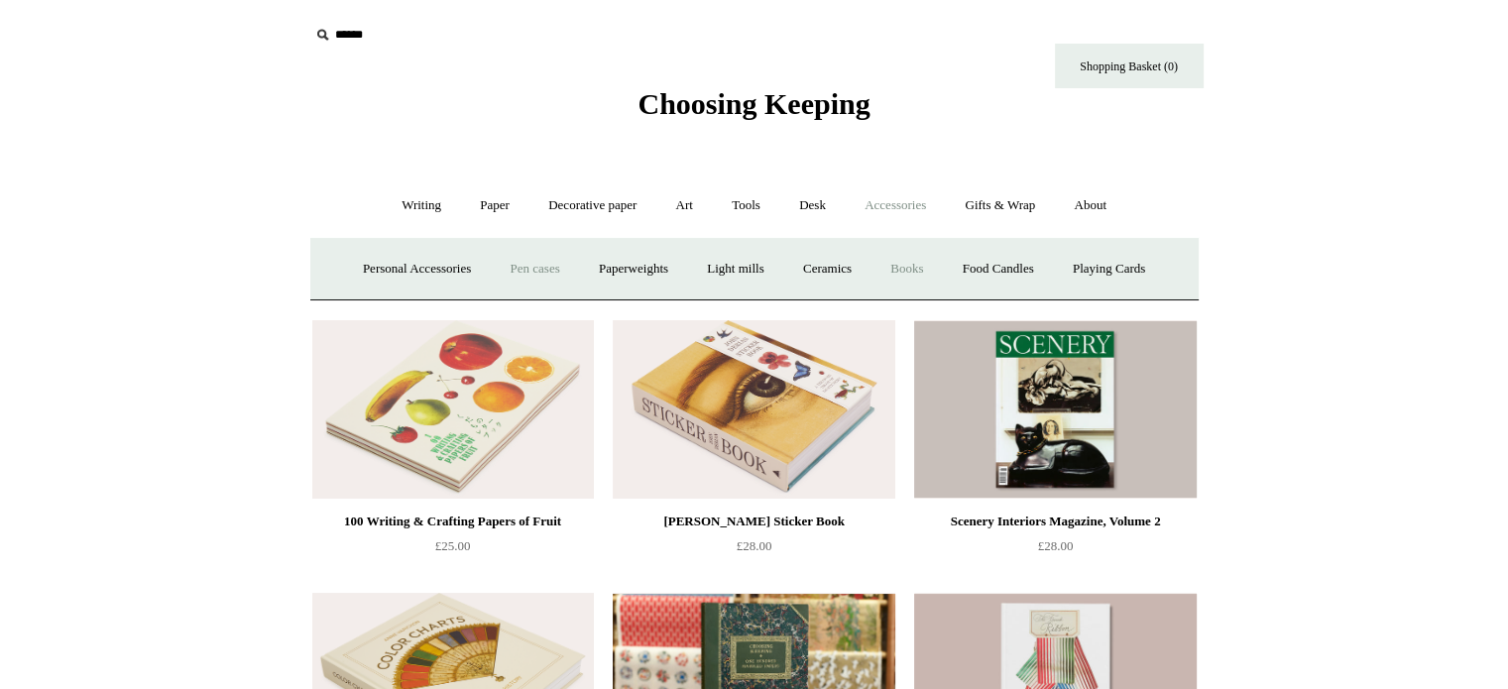
click at [524, 253] on link "Pen cases" at bounding box center [534, 269] width 85 height 53
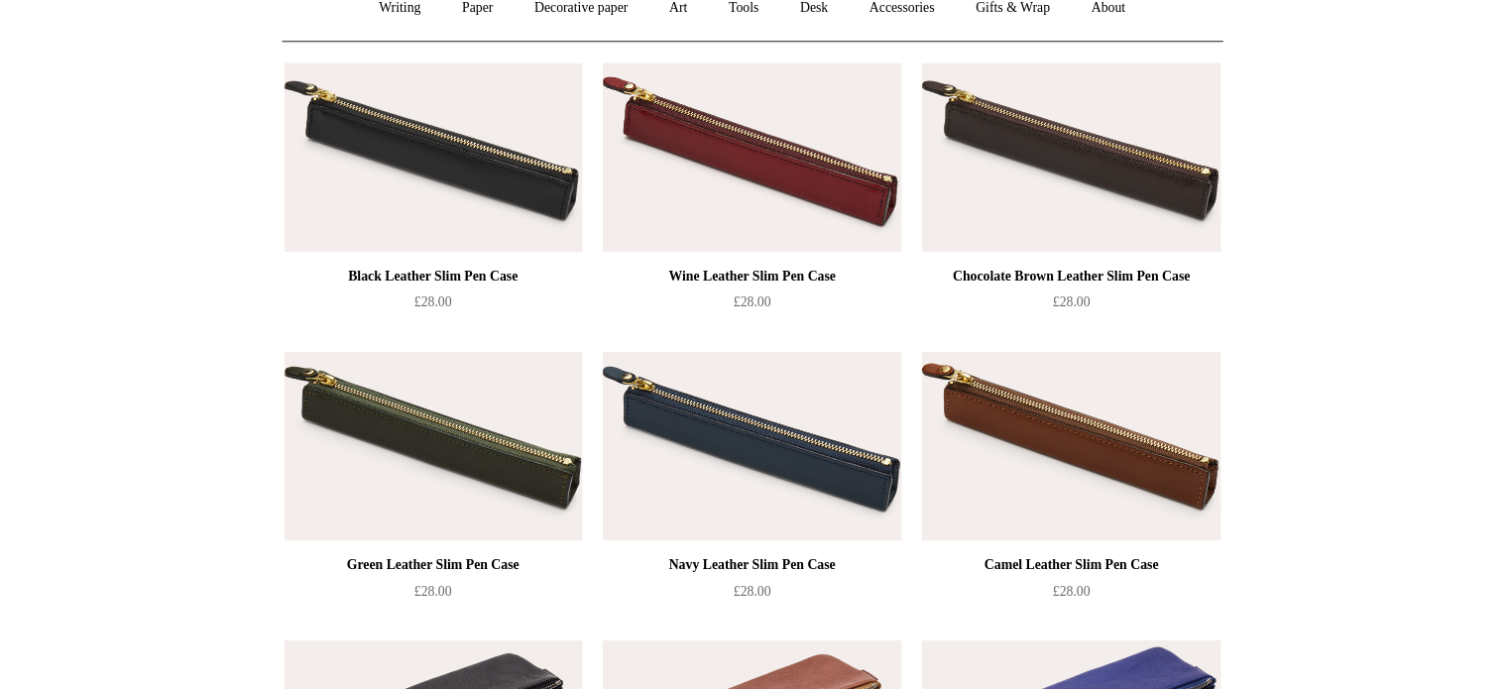
scroll to position [162, 0]
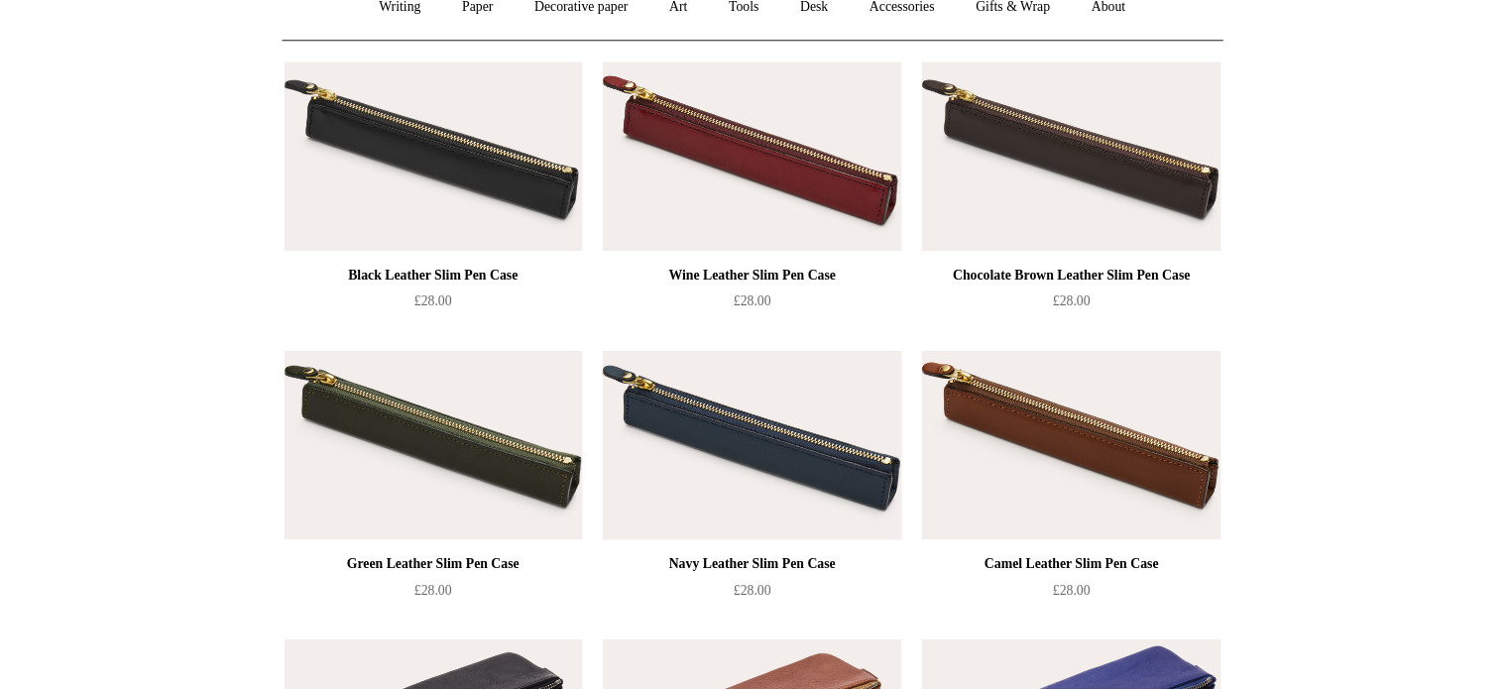
click at [740, 445] on img at bounding box center [753, 458] width 281 height 178
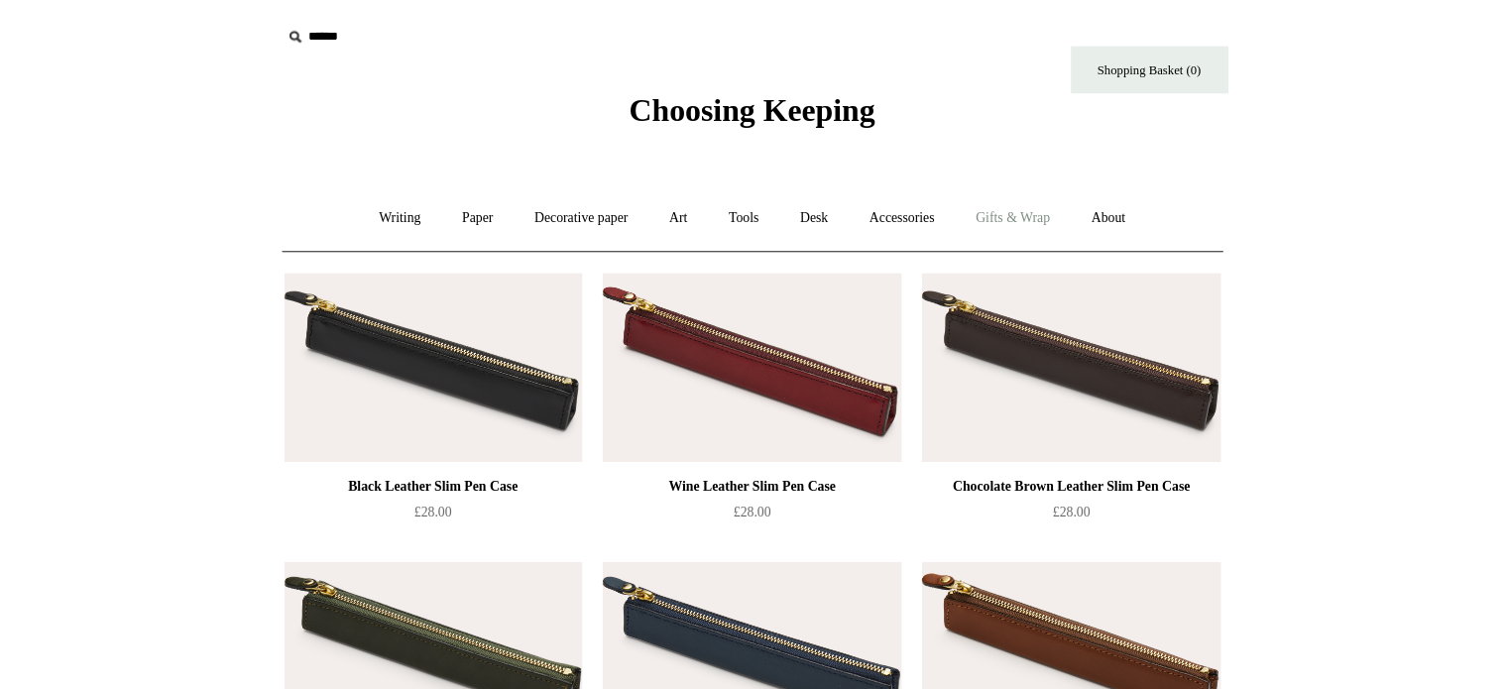
click at [1028, 200] on link "Gifts & Wrap +" at bounding box center [1000, 205] width 106 height 53
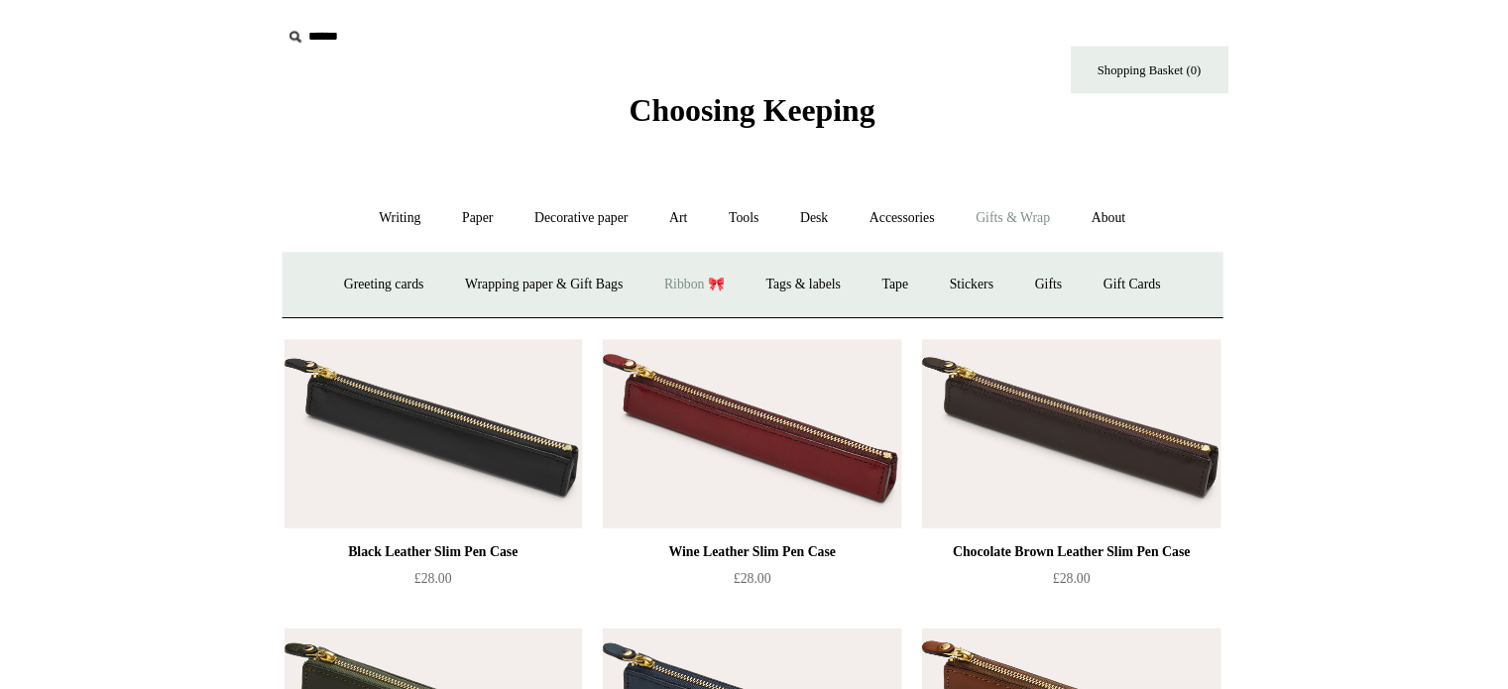
click at [707, 264] on link "Ribbon 🎀" at bounding box center [699, 269] width 93 height 53
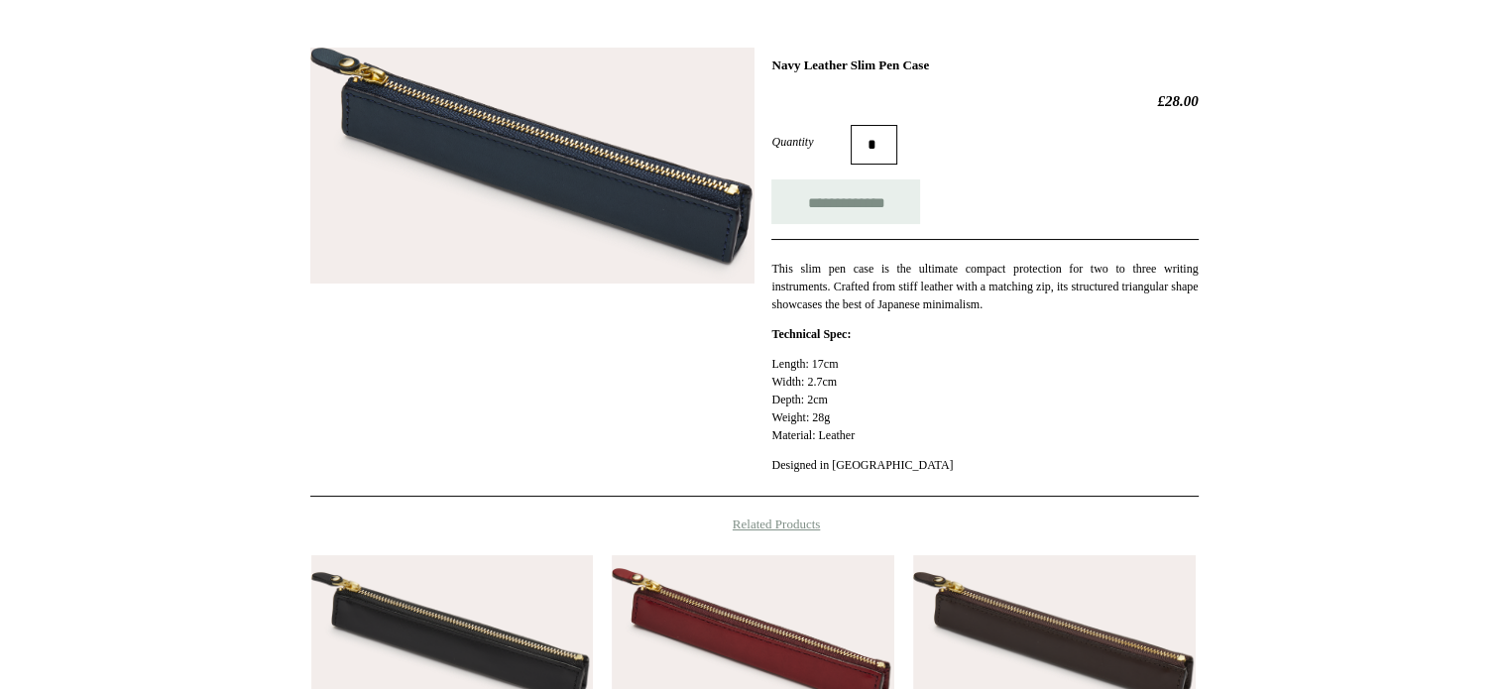
scroll to position [258, 0]
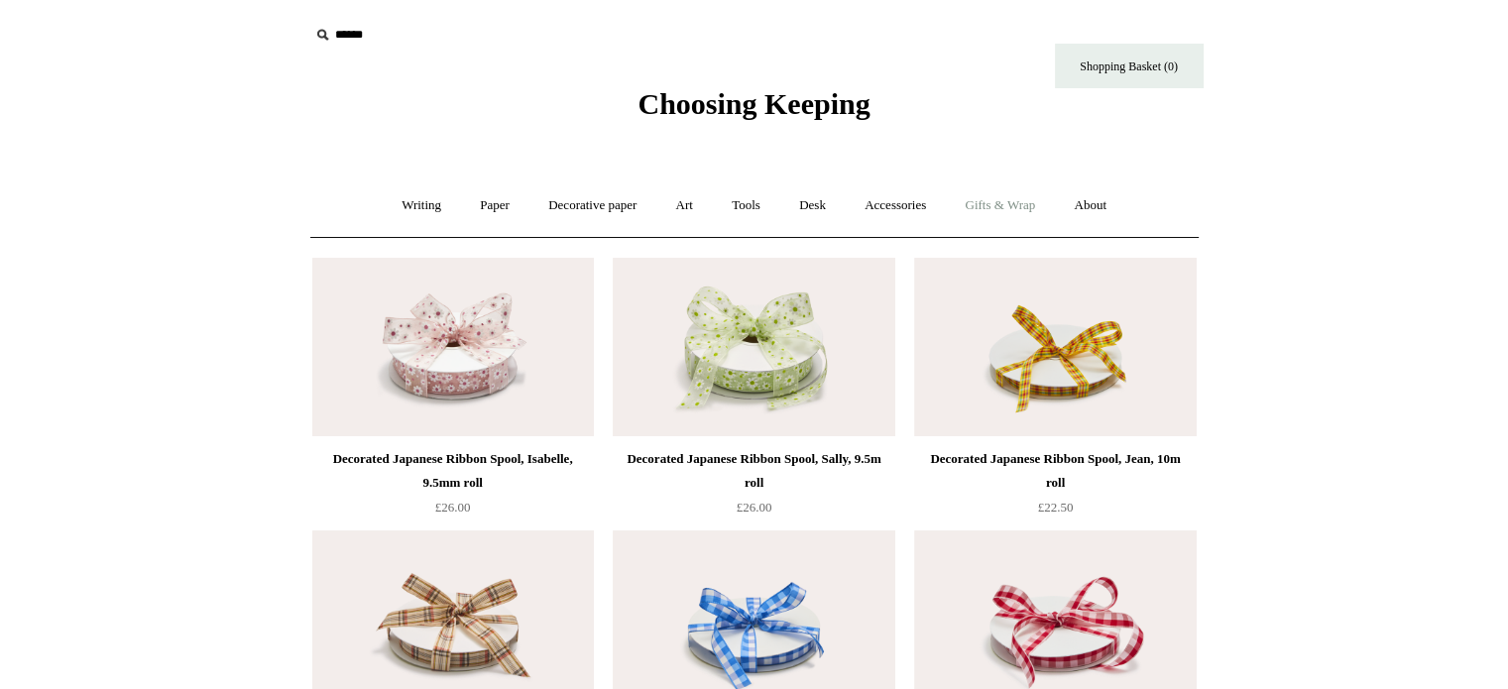
click at [1018, 198] on link "Gifts & Wrap +" at bounding box center [1000, 205] width 106 height 53
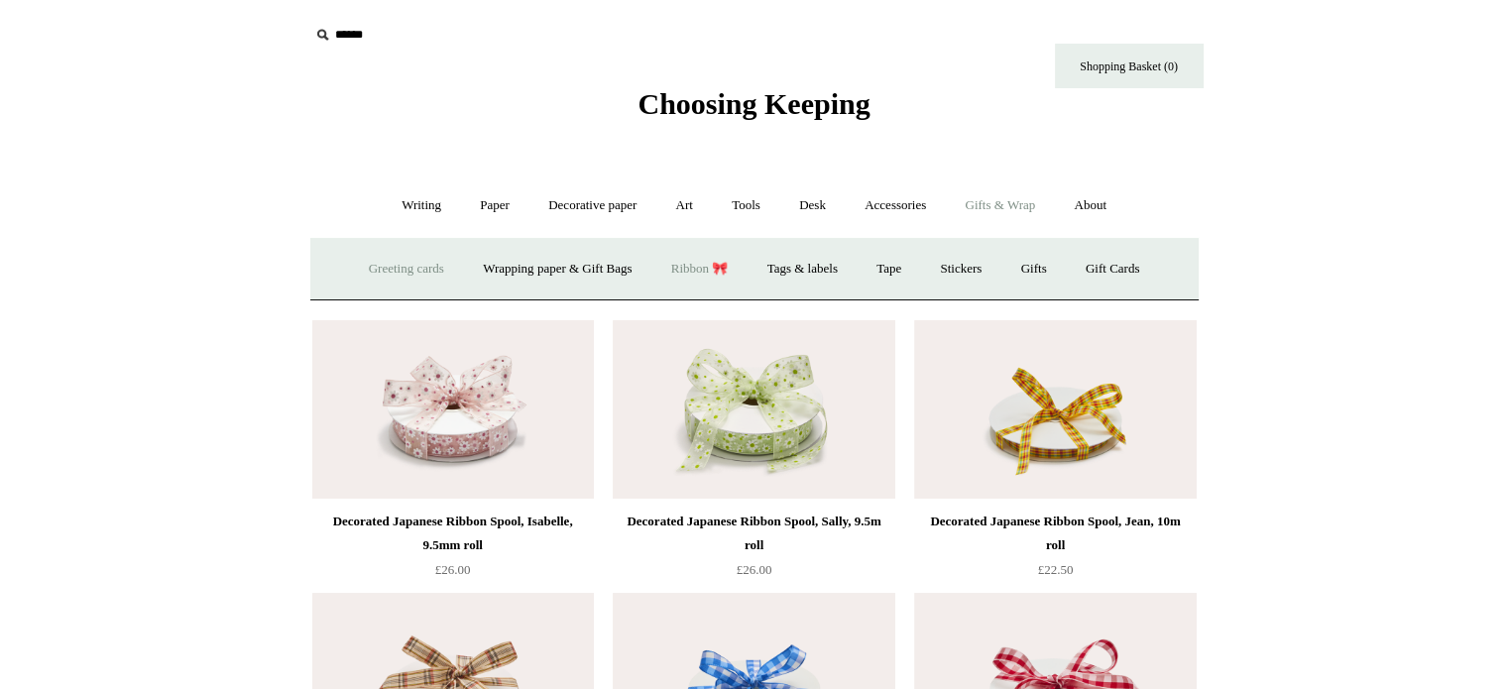
click at [422, 271] on link "Greeting cards +" at bounding box center [406, 269] width 111 height 53
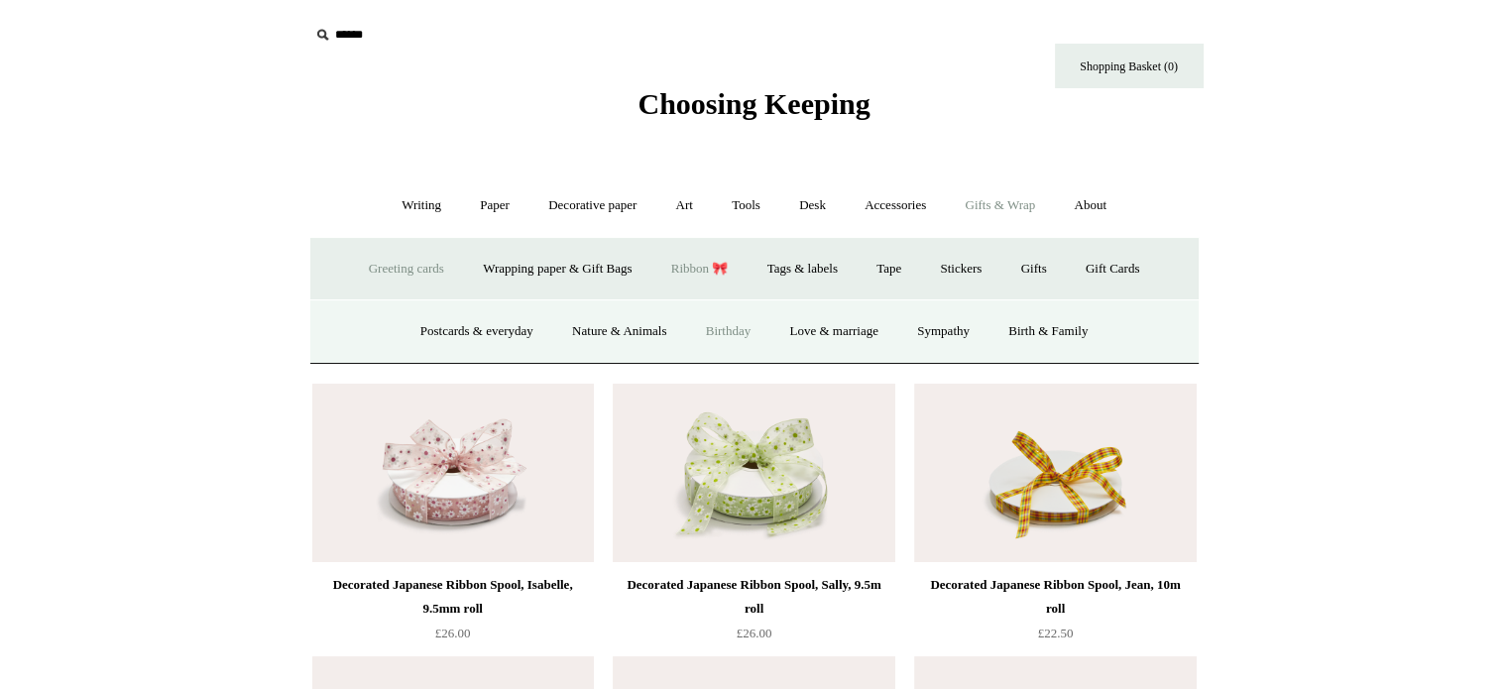
click at [738, 338] on link "Birthday" at bounding box center [728, 331] width 81 height 53
